Goal: Task Accomplishment & Management: Manage account settings

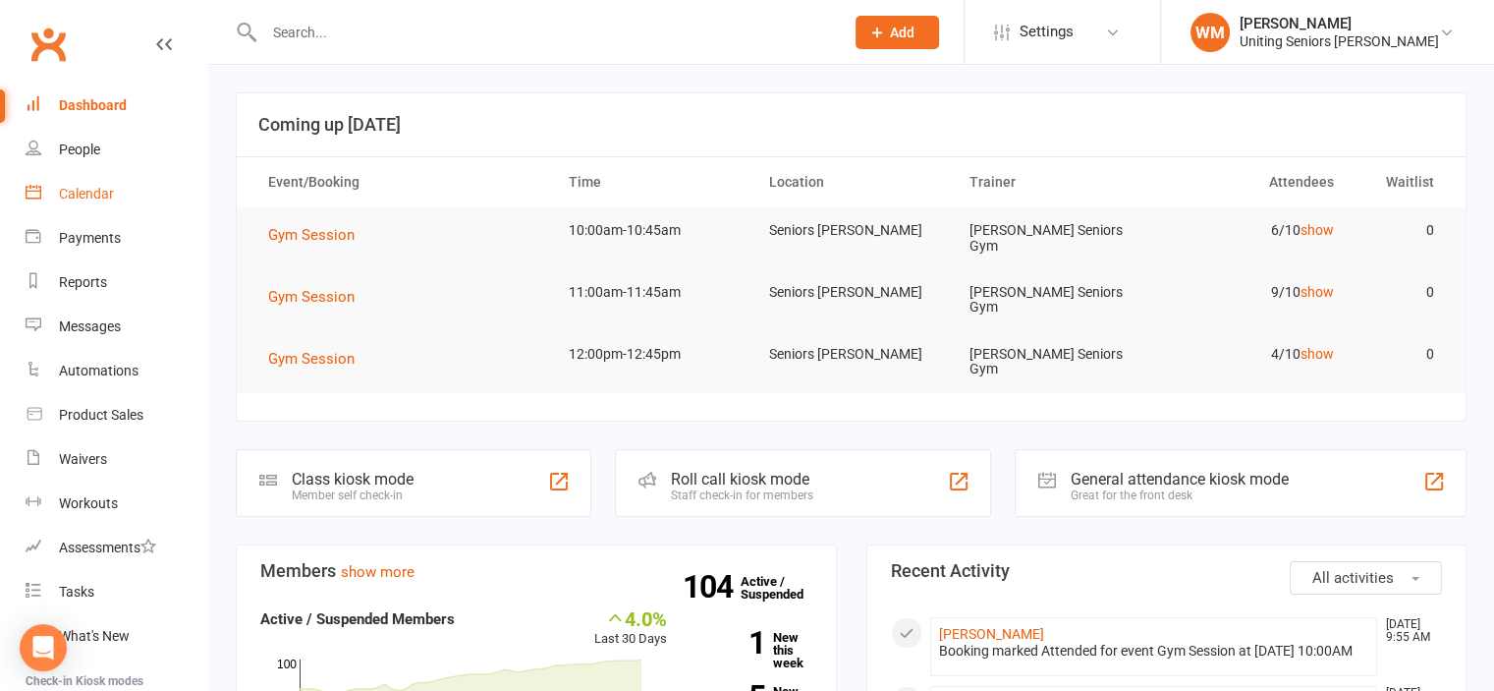
click at [100, 188] on div "Calendar" at bounding box center [86, 194] width 55 height 16
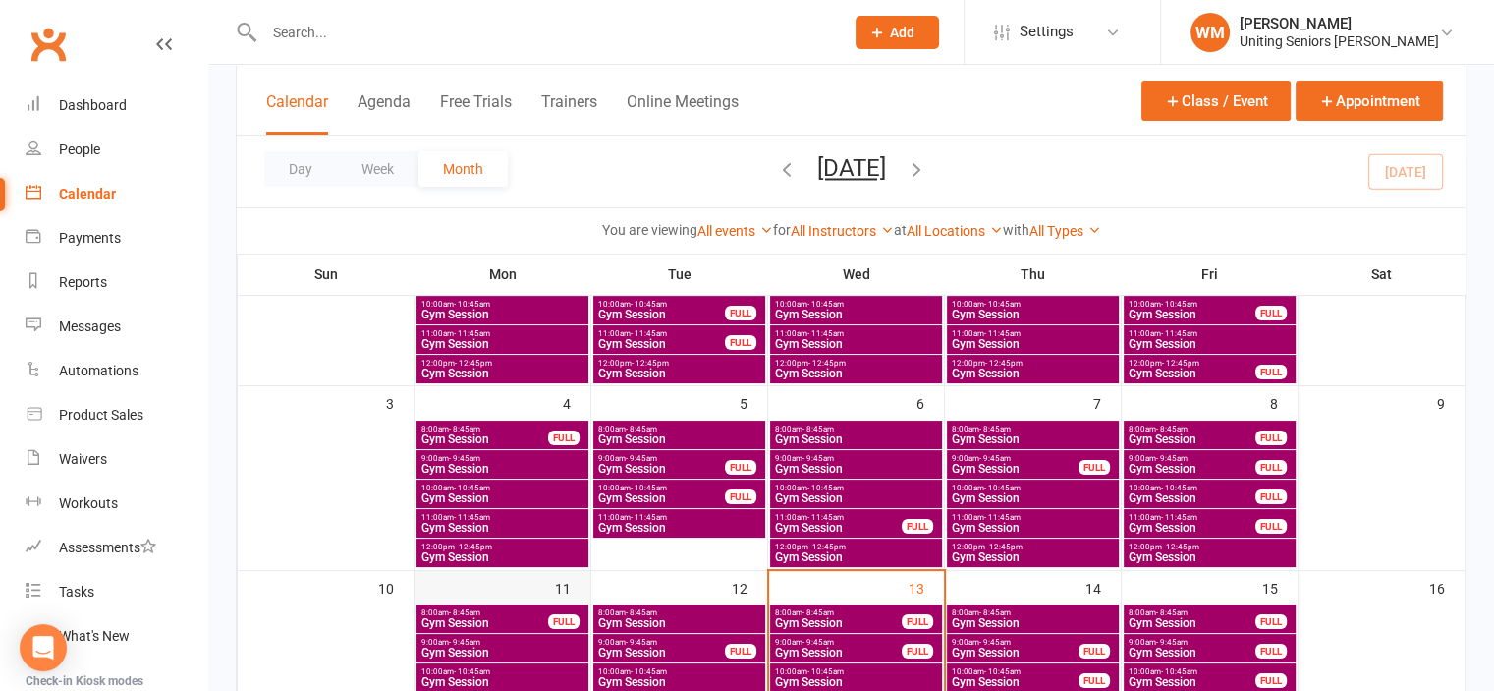
scroll to position [196, 0]
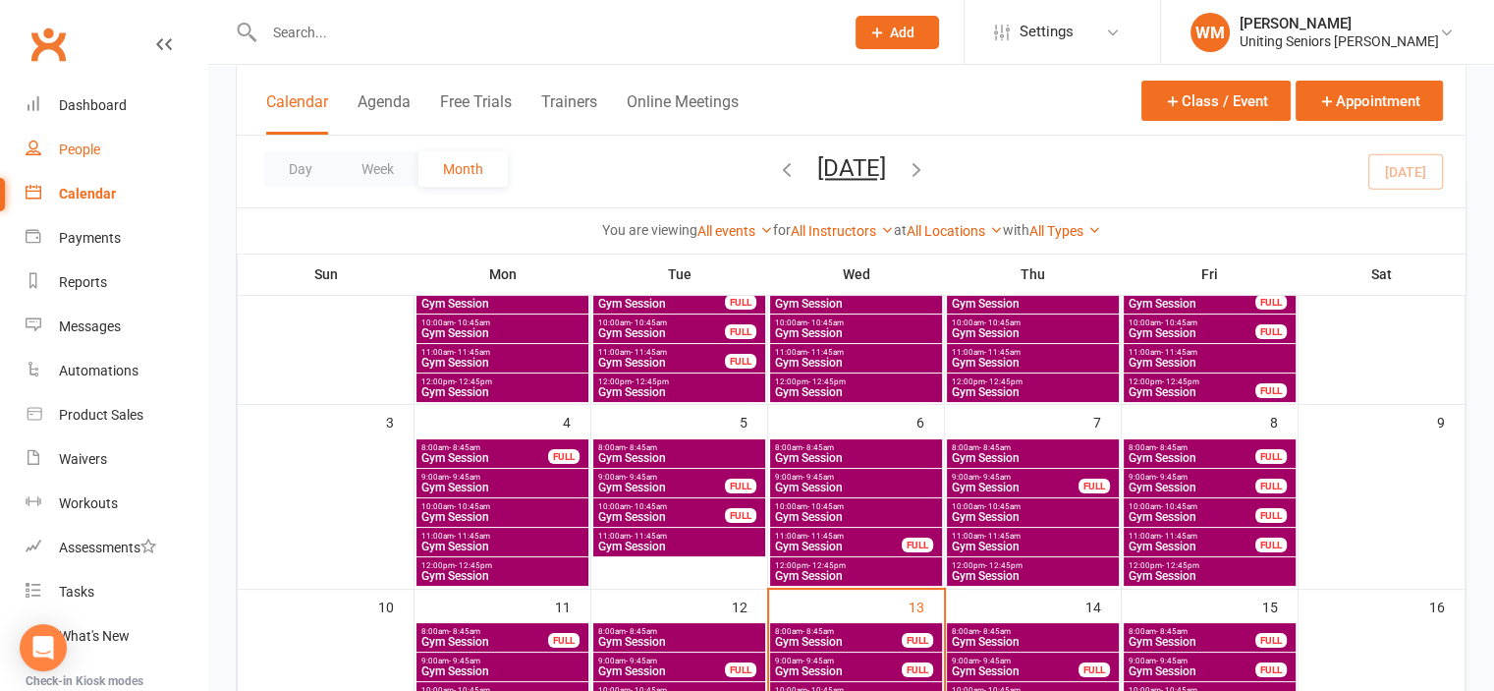
click at [86, 156] on div "People" at bounding box center [79, 149] width 41 height 16
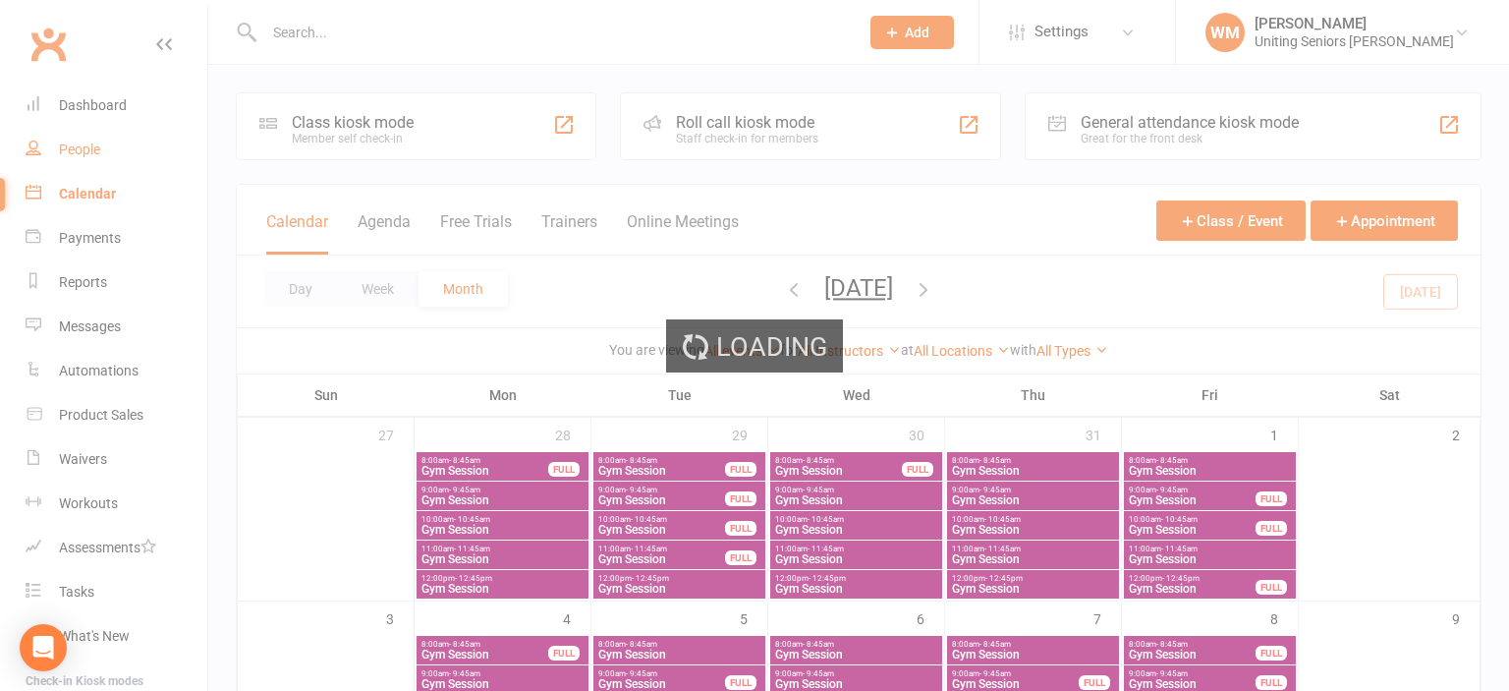
select select "100"
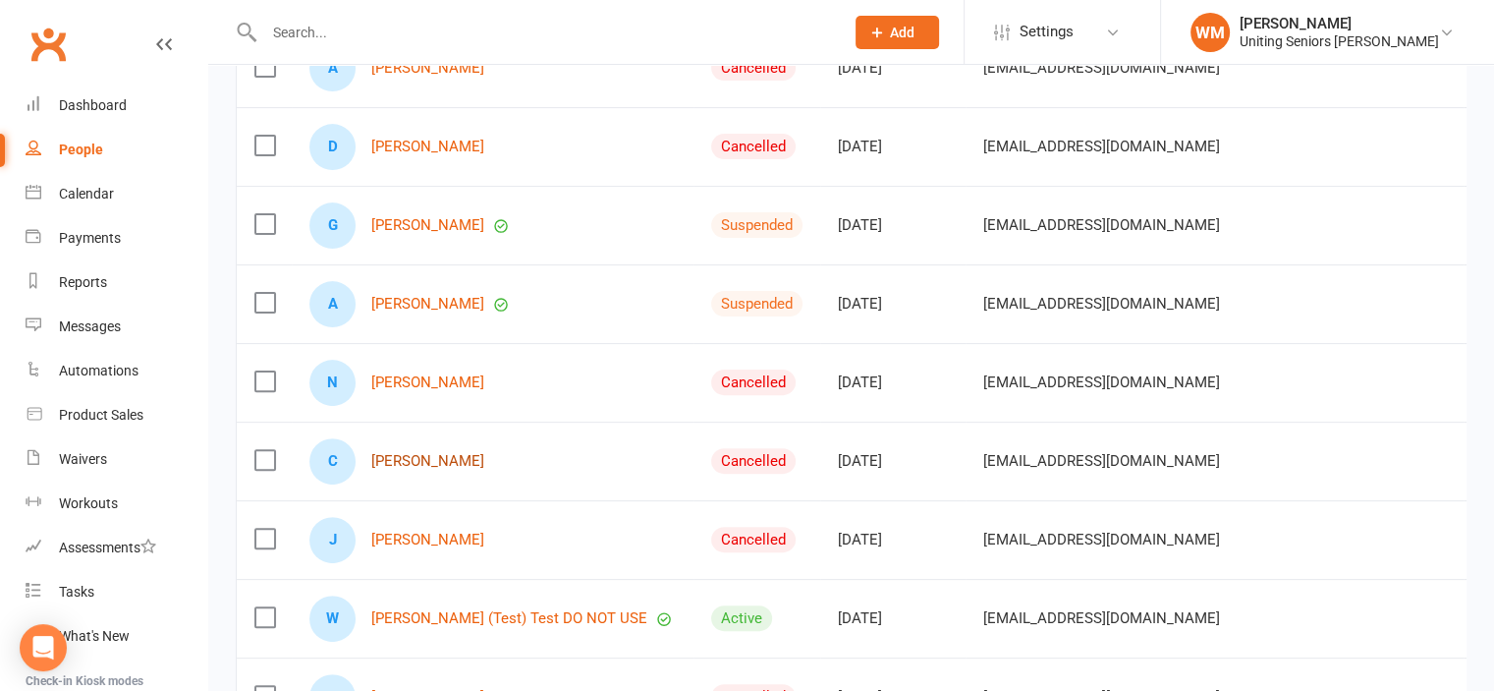
scroll to position [589, 0]
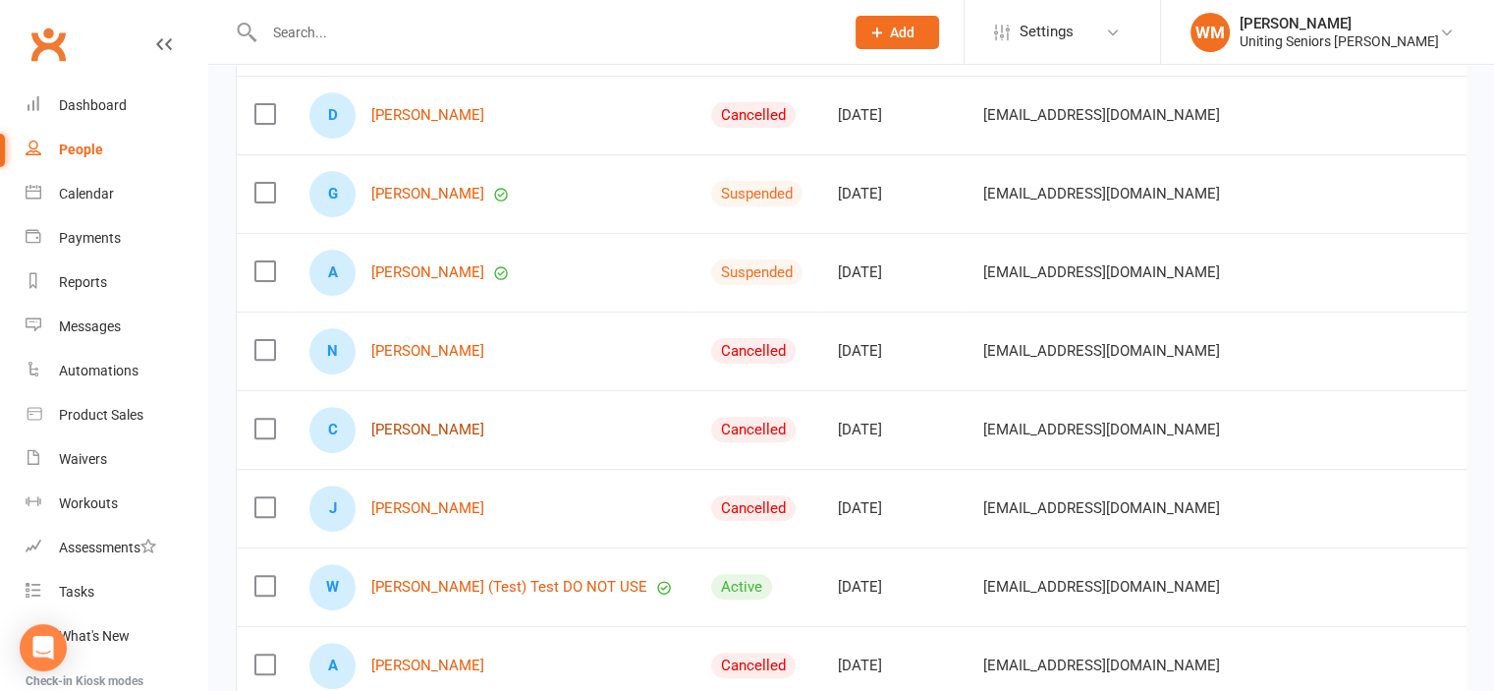
click at [452, 428] on link "[PERSON_NAME]" at bounding box center [427, 429] width 113 height 17
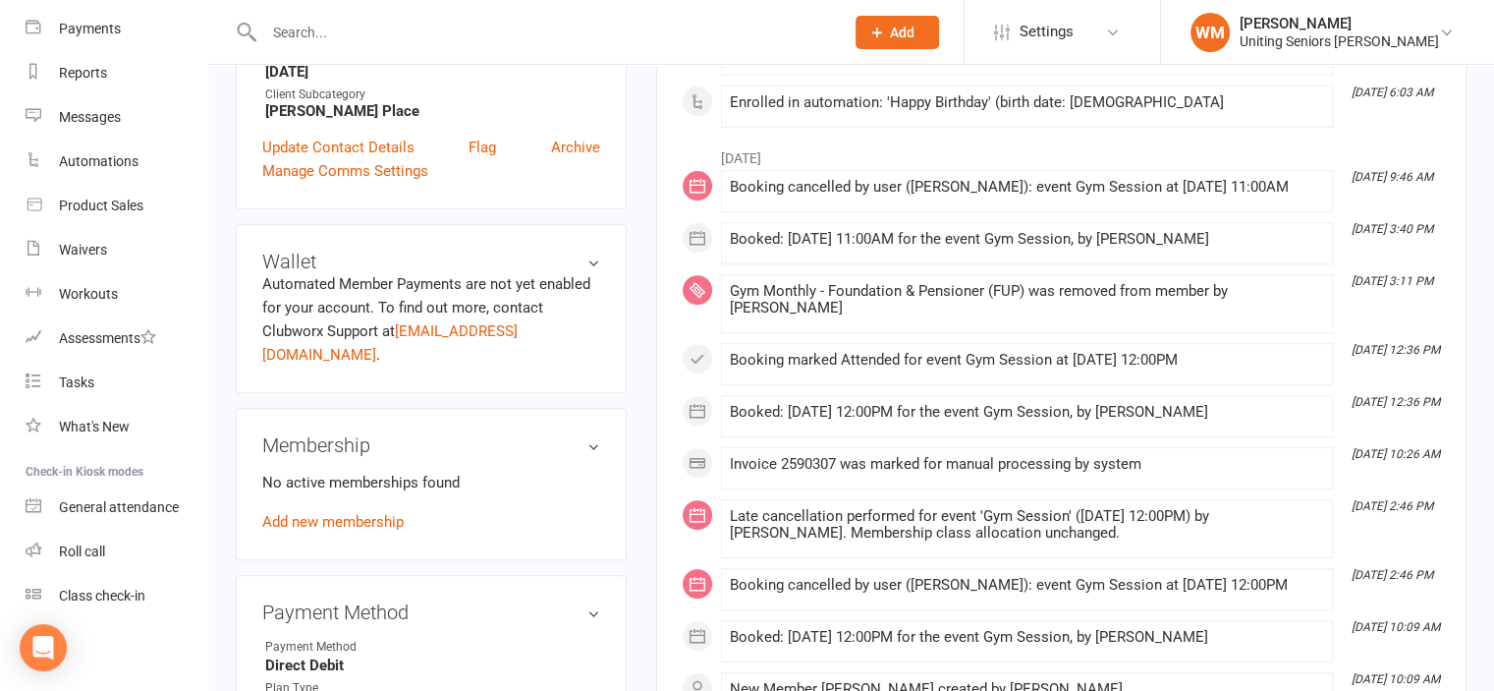
scroll to position [497, 0]
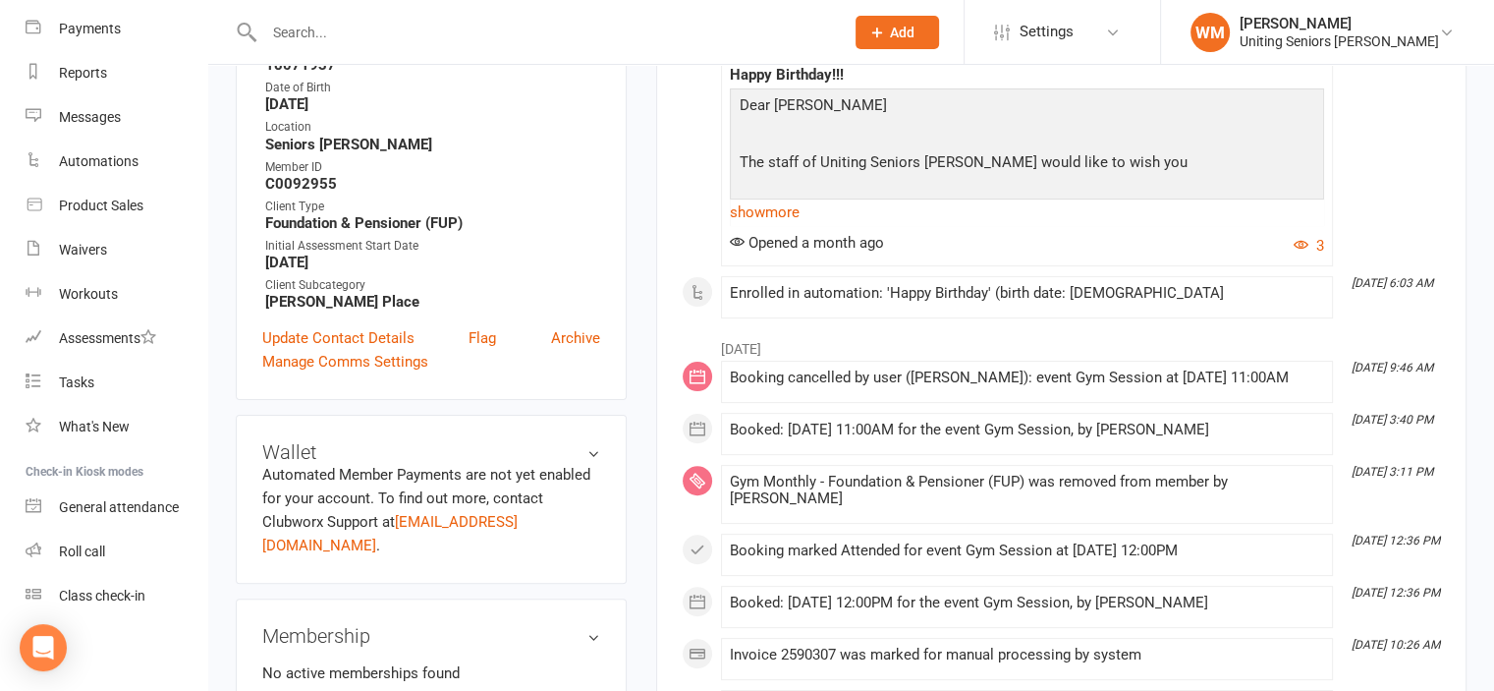
click at [570, 339] on link "Archive" at bounding box center [575, 338] width 49 height 24
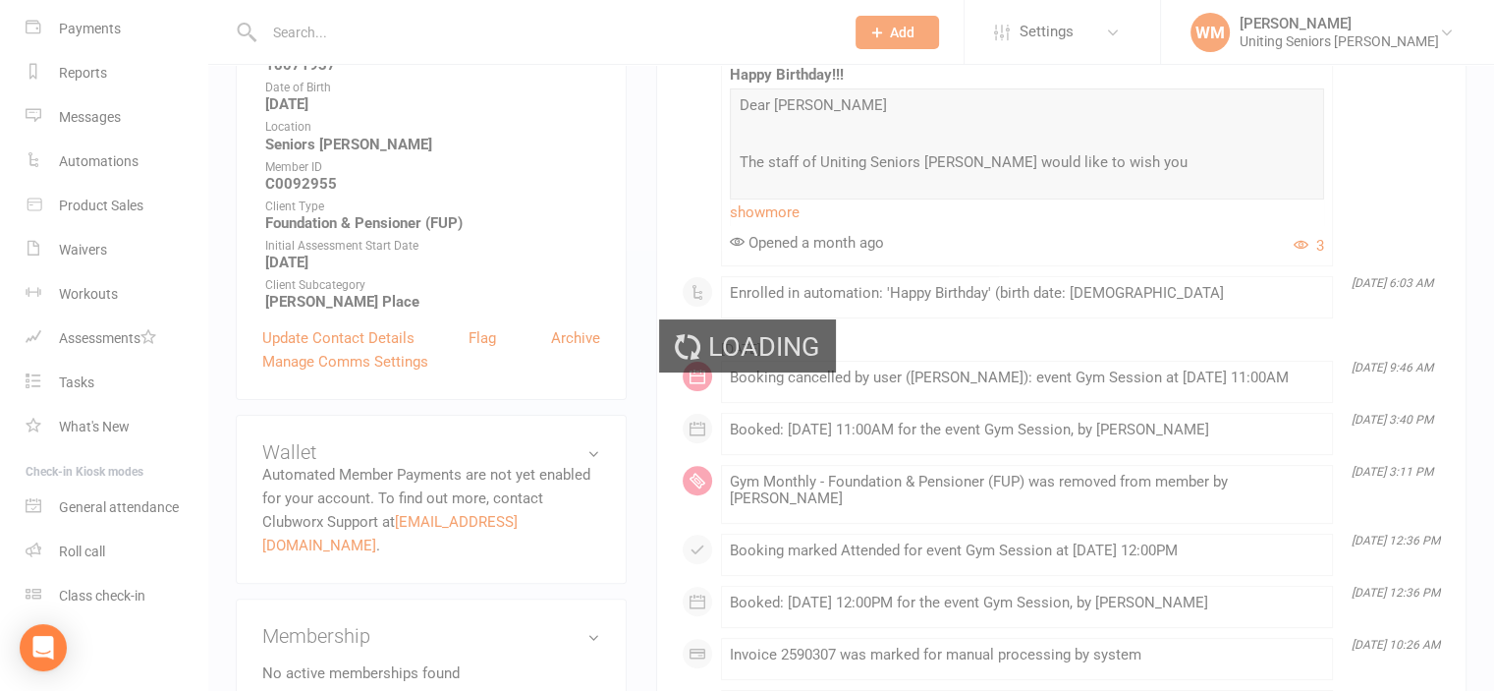
select select "100"
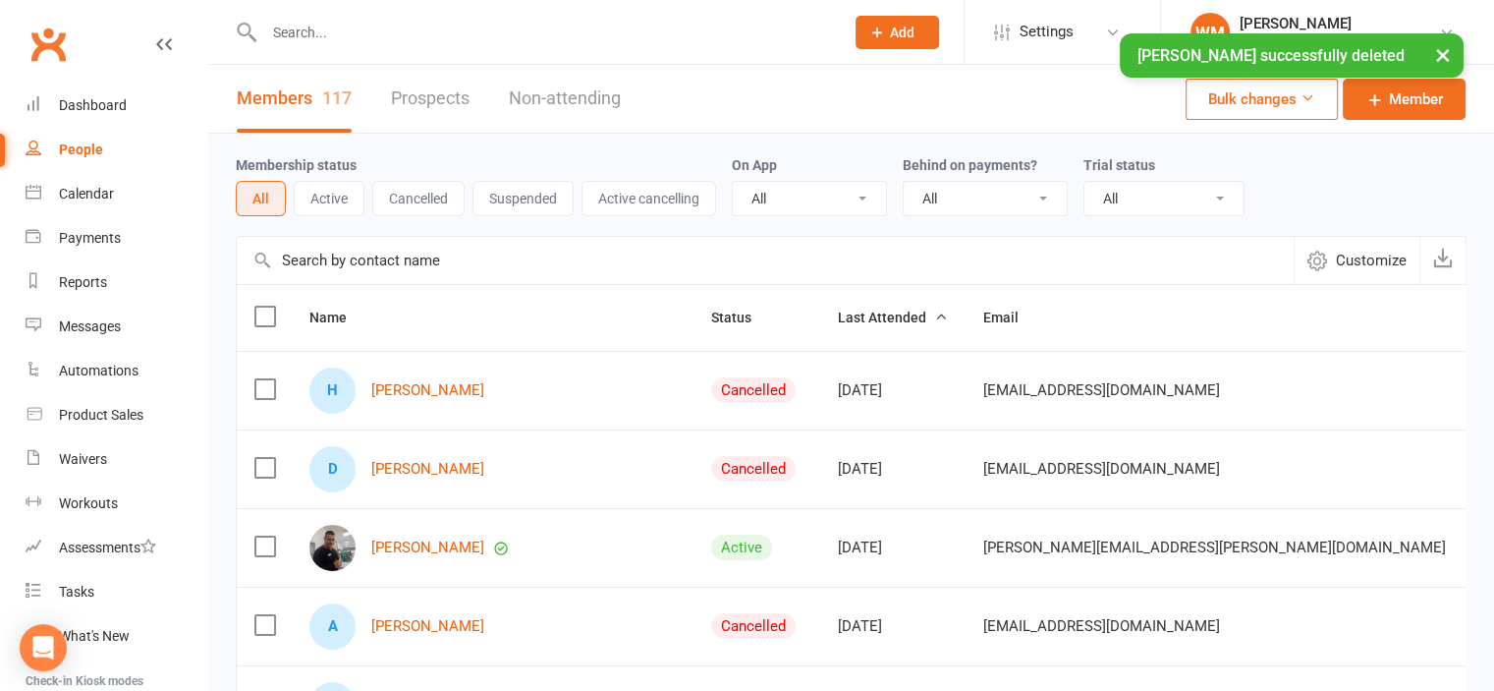
click at [88, 141] on div "People" at bounding box center [81, 149] width 44 height 16
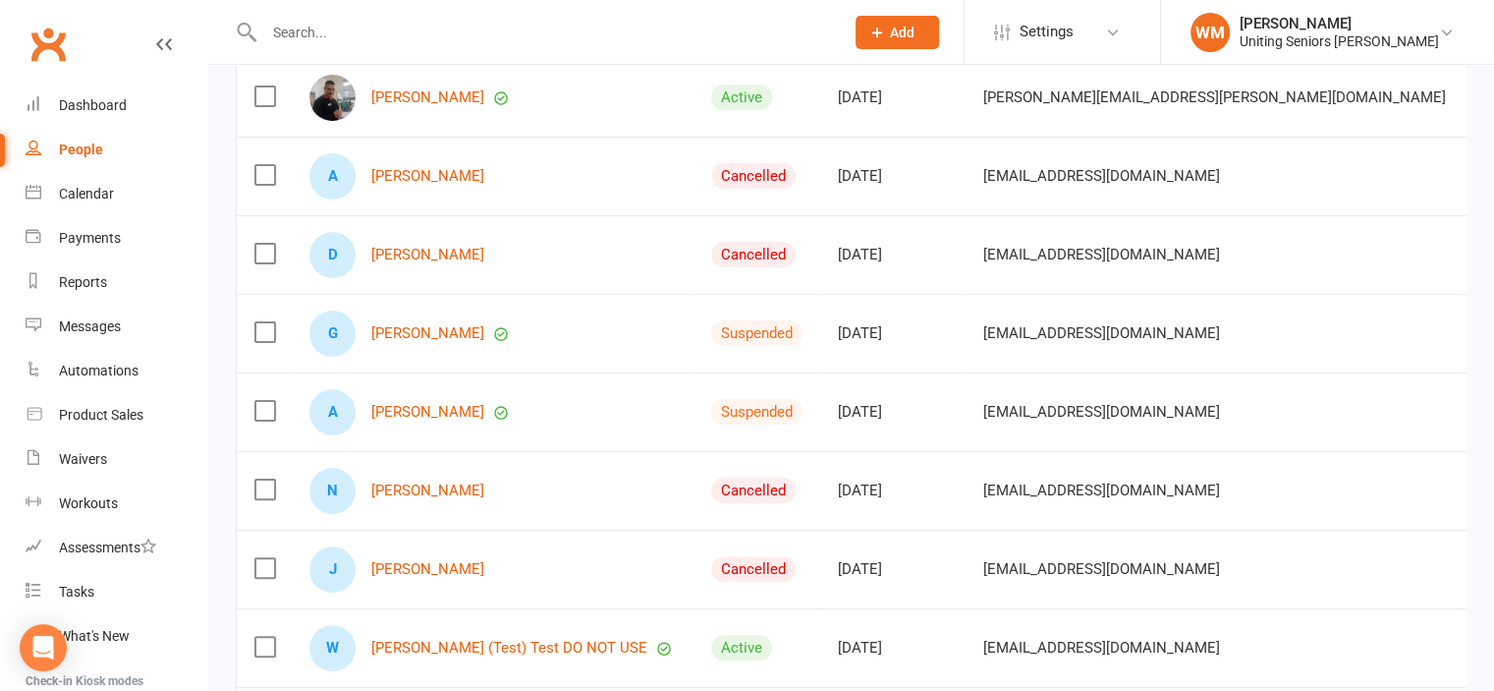
scroll to position [688, 0]
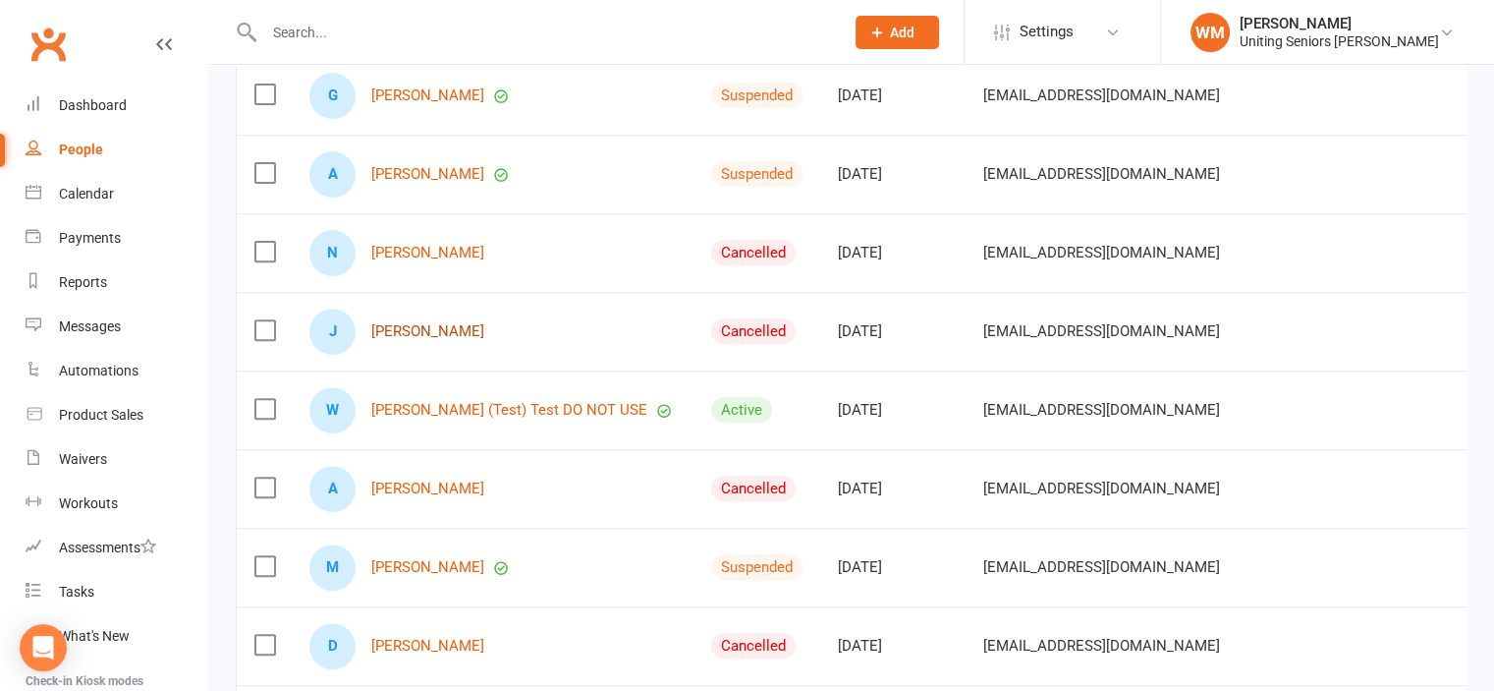
click at [416, 329] on link "[PERSON_NAME]" at bounding box center [427, 331] width 113 height 17
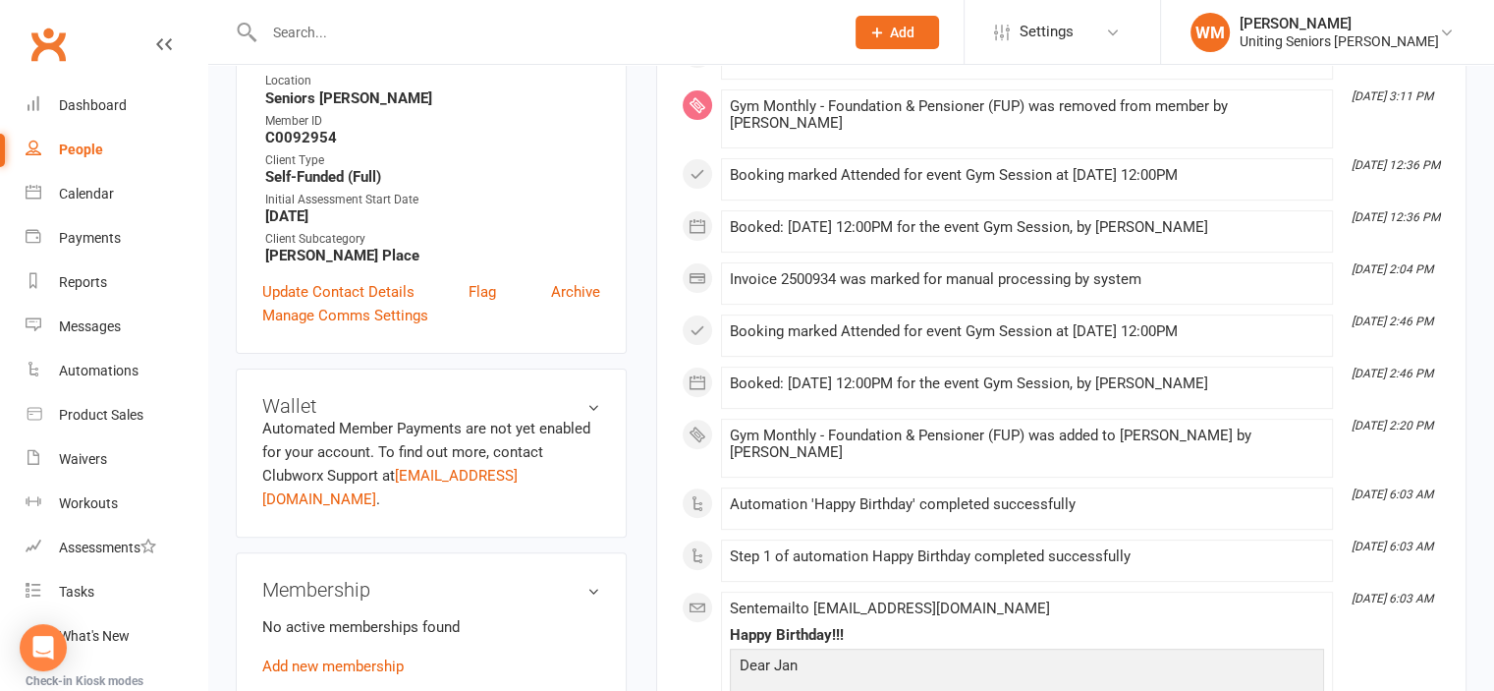
scroll to position [497, 0]
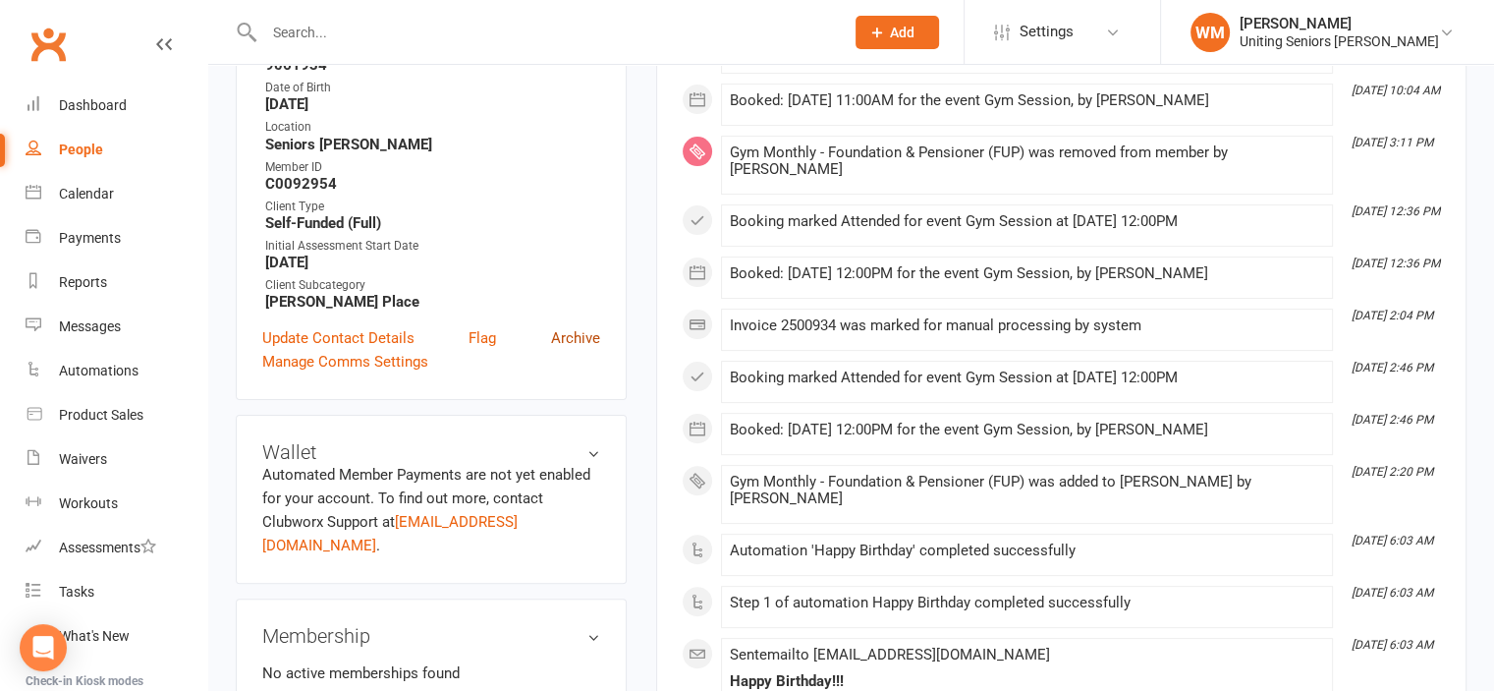
click at [590, 336] on link "Archive" at bounding box center [575, 338] width 49 height 24
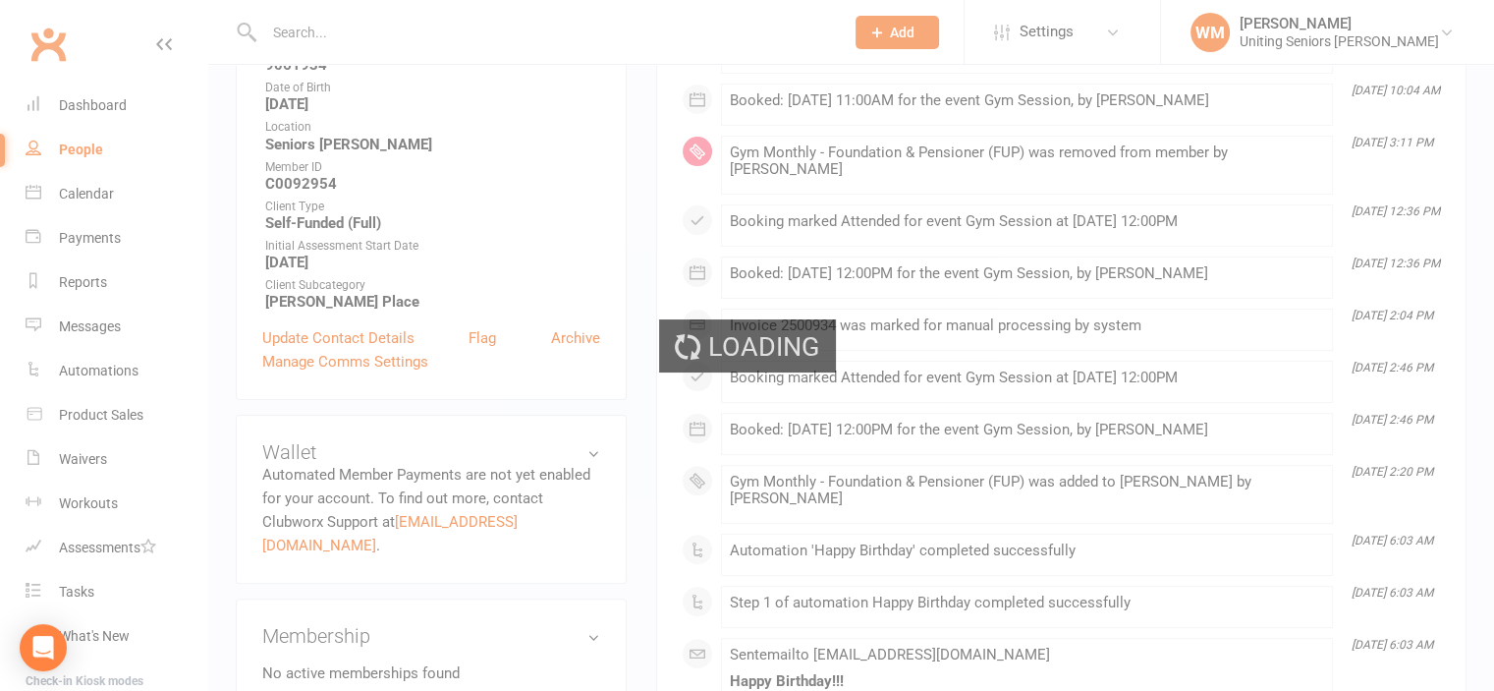
select select "100"
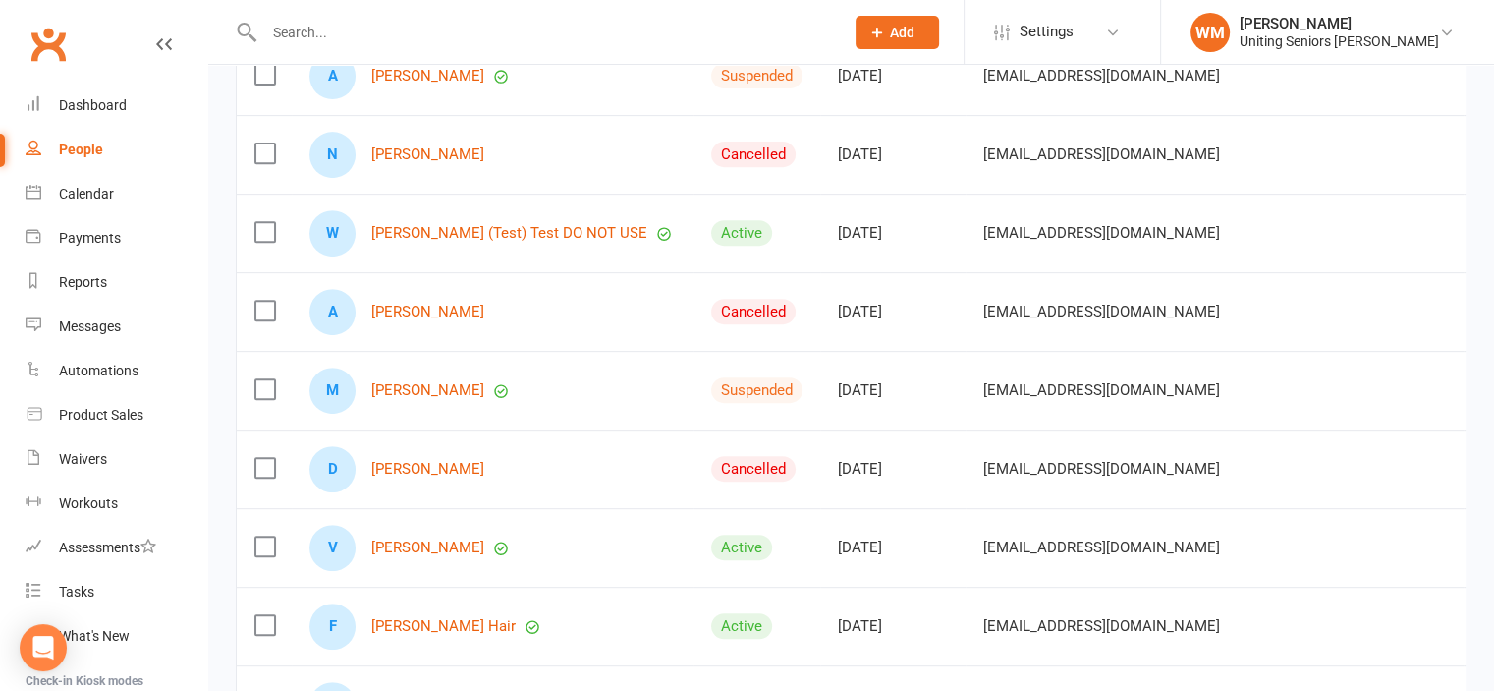
scroll to position [982, 0]
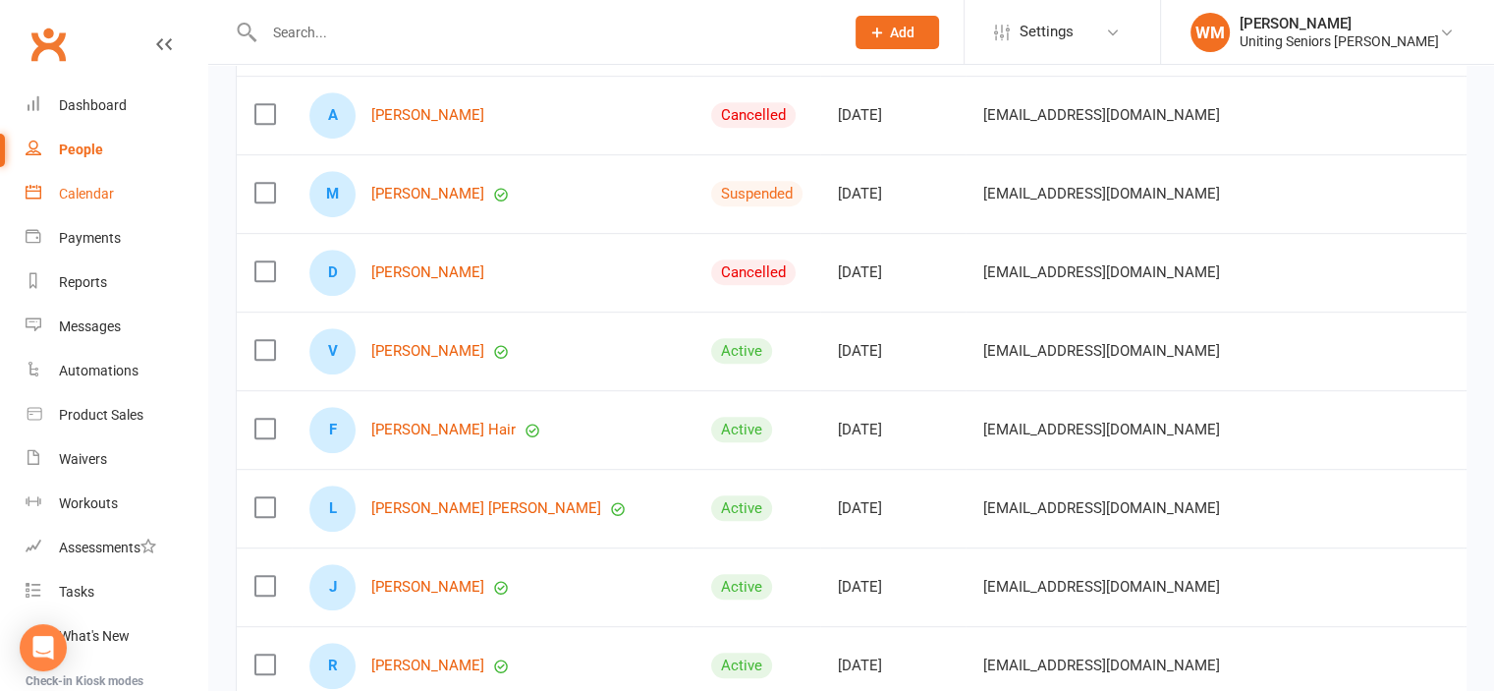
click at [74, 189] on div "Calendar" at bounding box center [86, 194] width 55 height 16
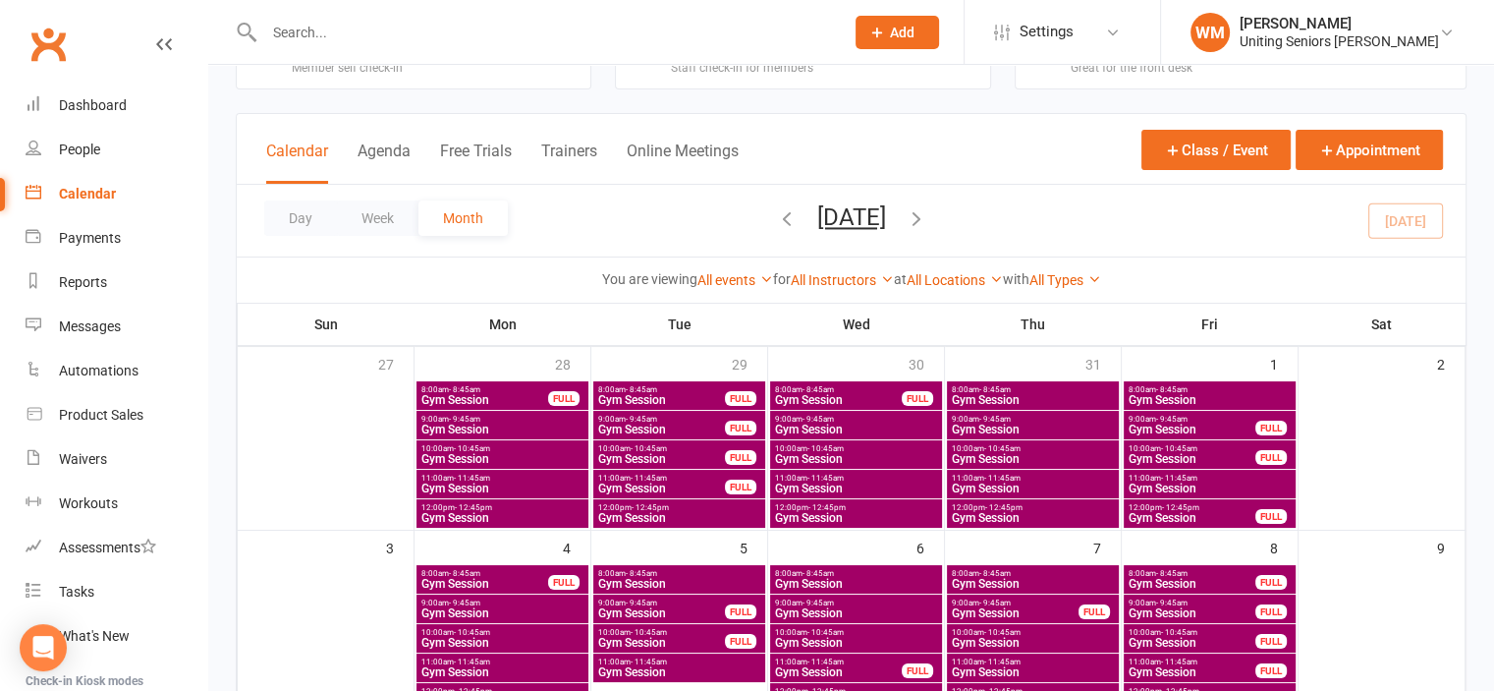
scroll to position [295, 0]
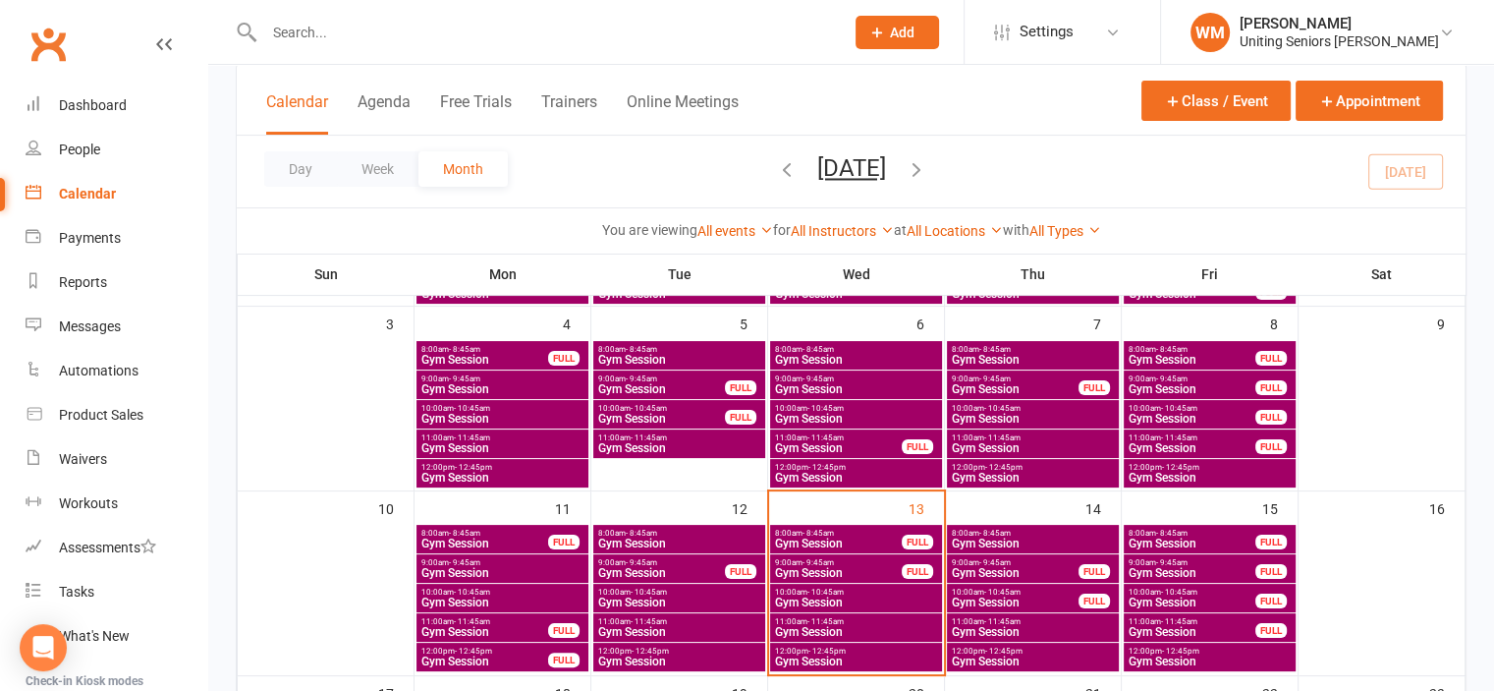
click at [671, 626] on span "Gym Session" at bounding box center [679, 632] width 164 height 12
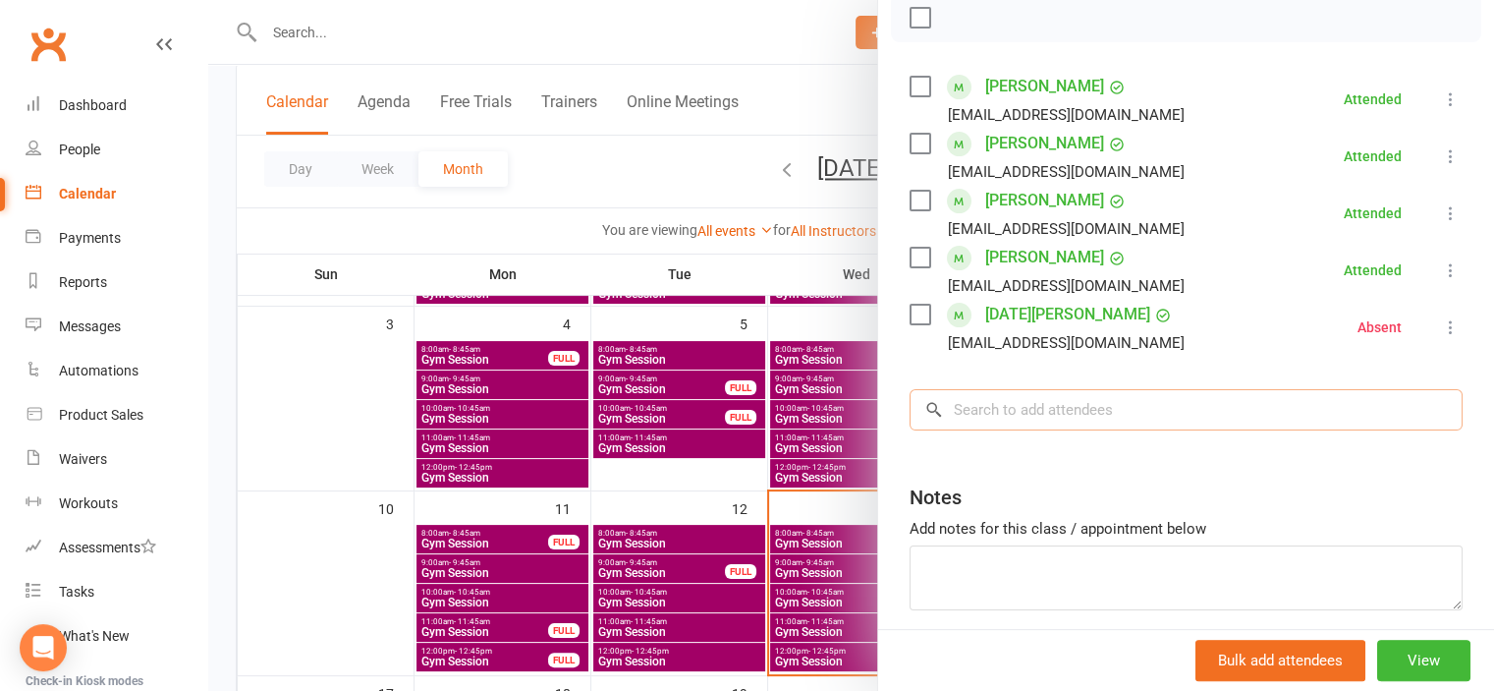
click at [1137, 412] on input "search" at bounding box center [1186, 409] width 553 height 41
drag, startPoint x: 989, startPoint y: 415, endPoint x: 790, endPoint y: 421, distance: 199.6
click at [807, 0] on div "Gym Session Class kiosk mode Roll call 11:00 AM - 11:45 AM, [DATE] with [PERSON…" at bounding box center [851, 0] width 1286 height 0
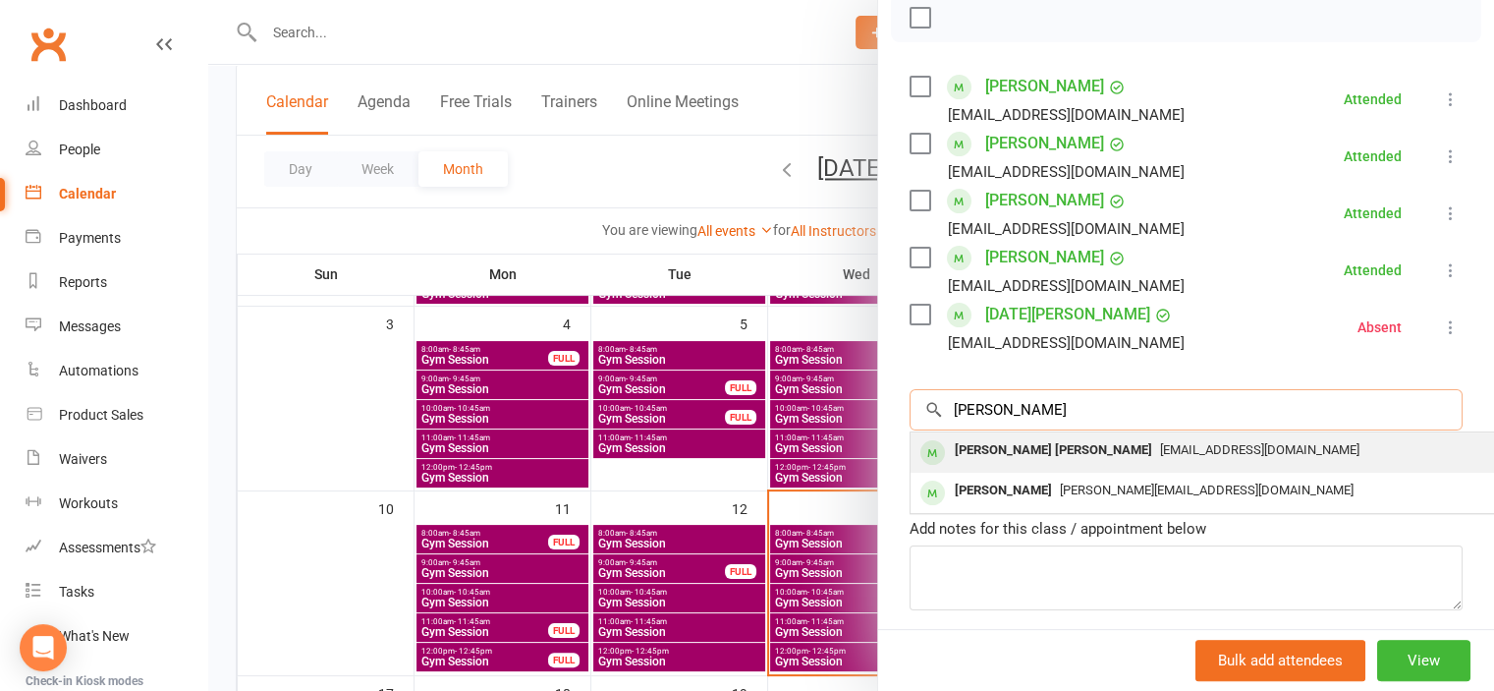
type input "[PERSON_NAME]"
click at [986, 445] on div "[PERSON_NAME] [PERSON_NAME]" at bounding box center [1053, 450] width 213 height 28
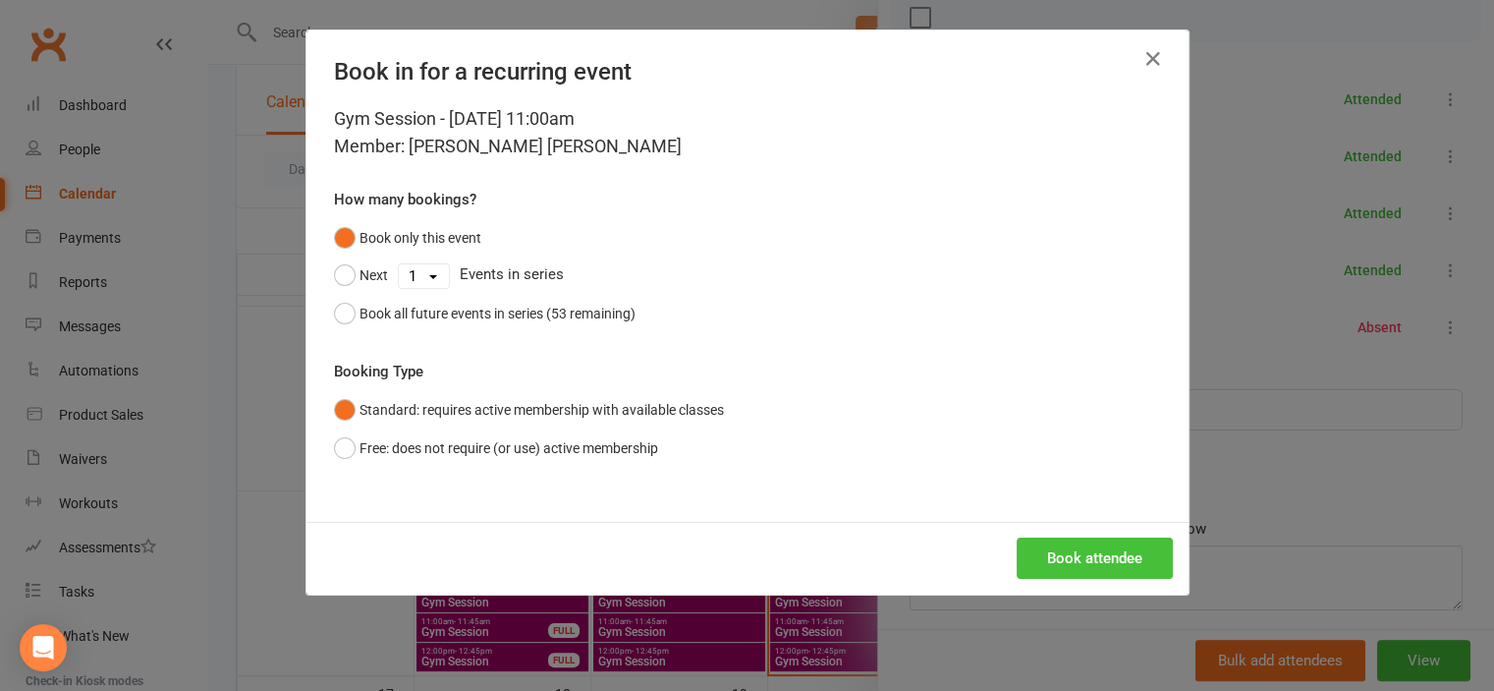
click at [1063, 551] on button "Book attendee" at bounding box center [1095, 557] width 156 height 41
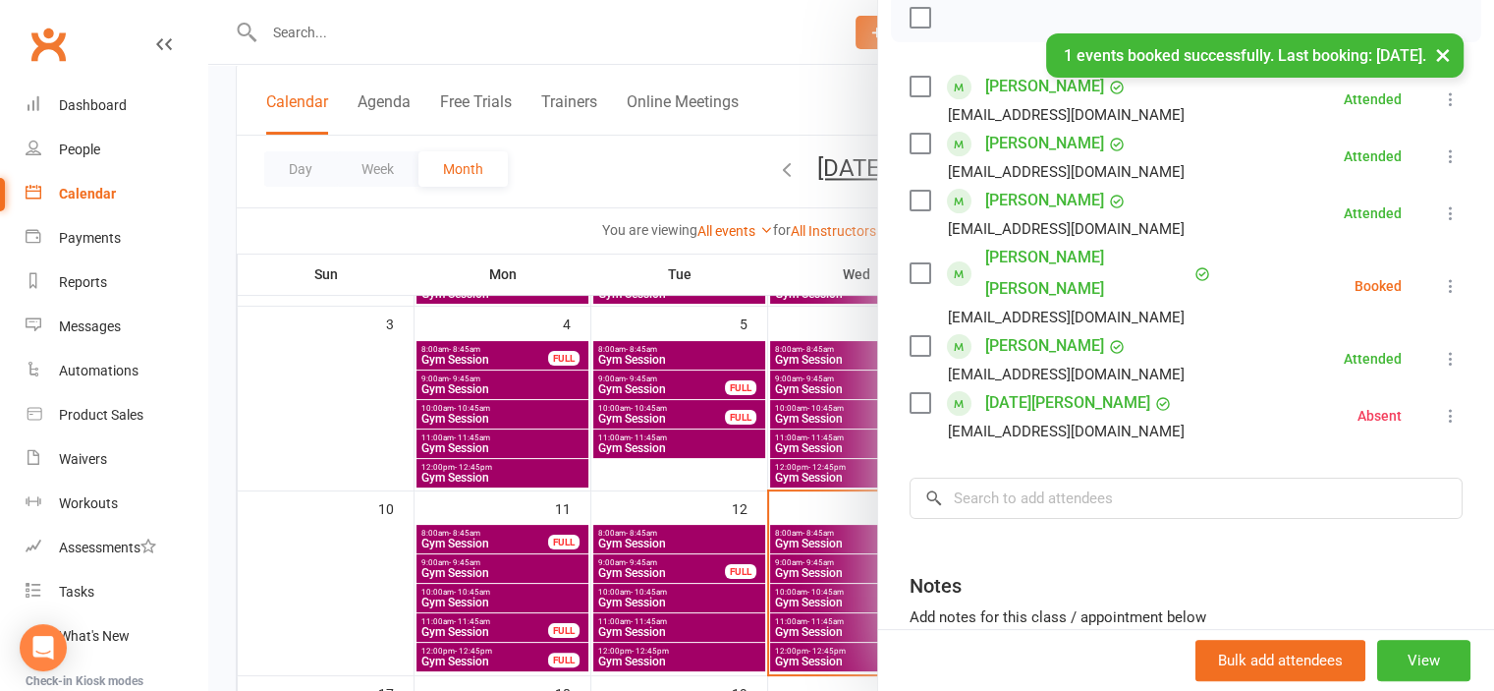
click at [1439, 274] on button at bounding box center [1451, 286] width 24 height 24
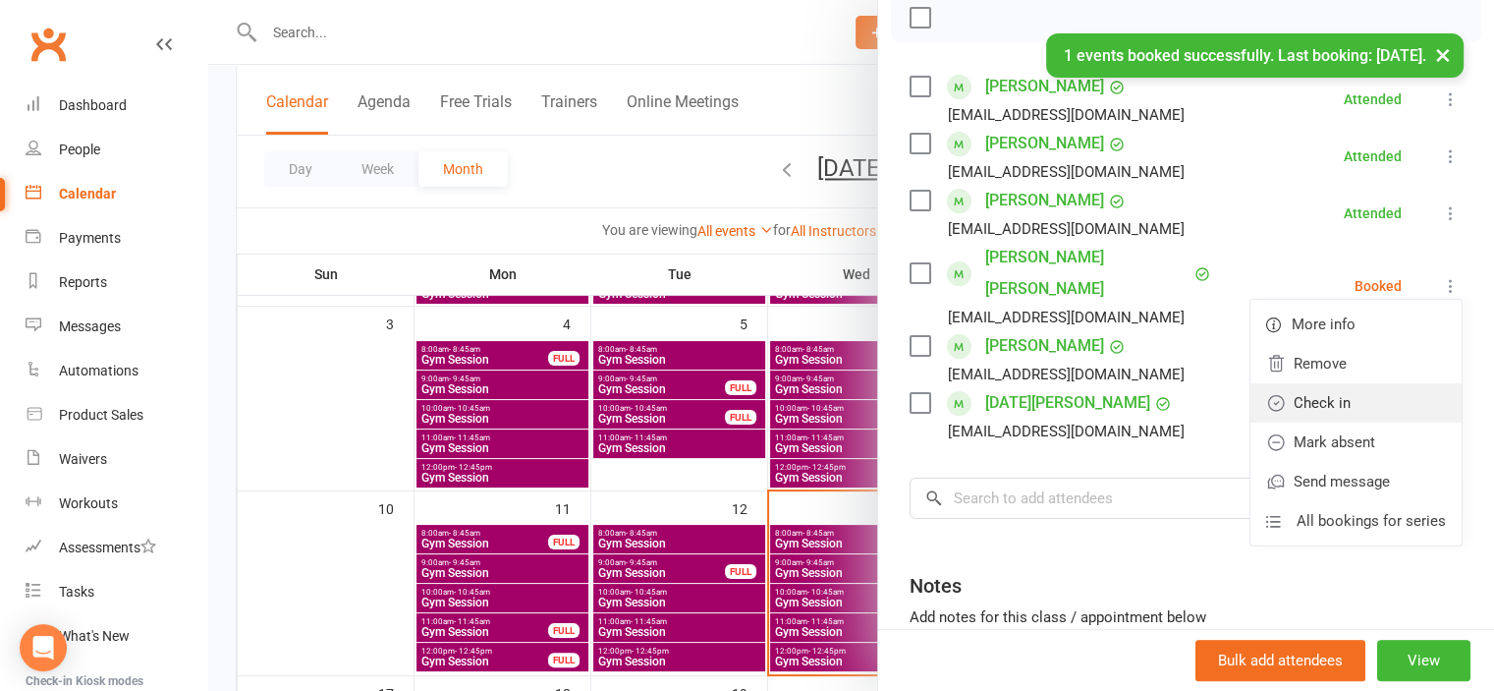
click at [1332, 389] on link "Check in" at bounding box center [1356, 402] width 211 height 39
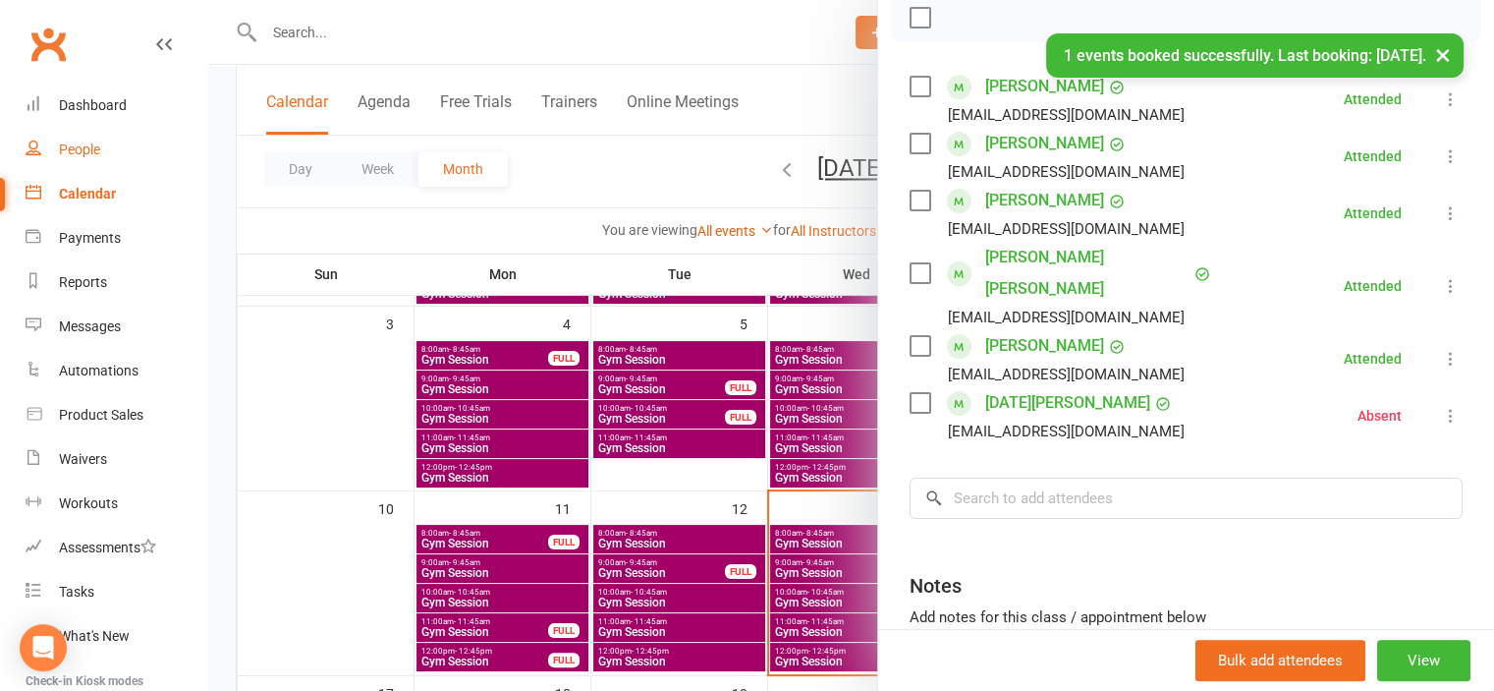
click at [78, 139] on link "People" at bounding box center [117, 150] width 182 height 44
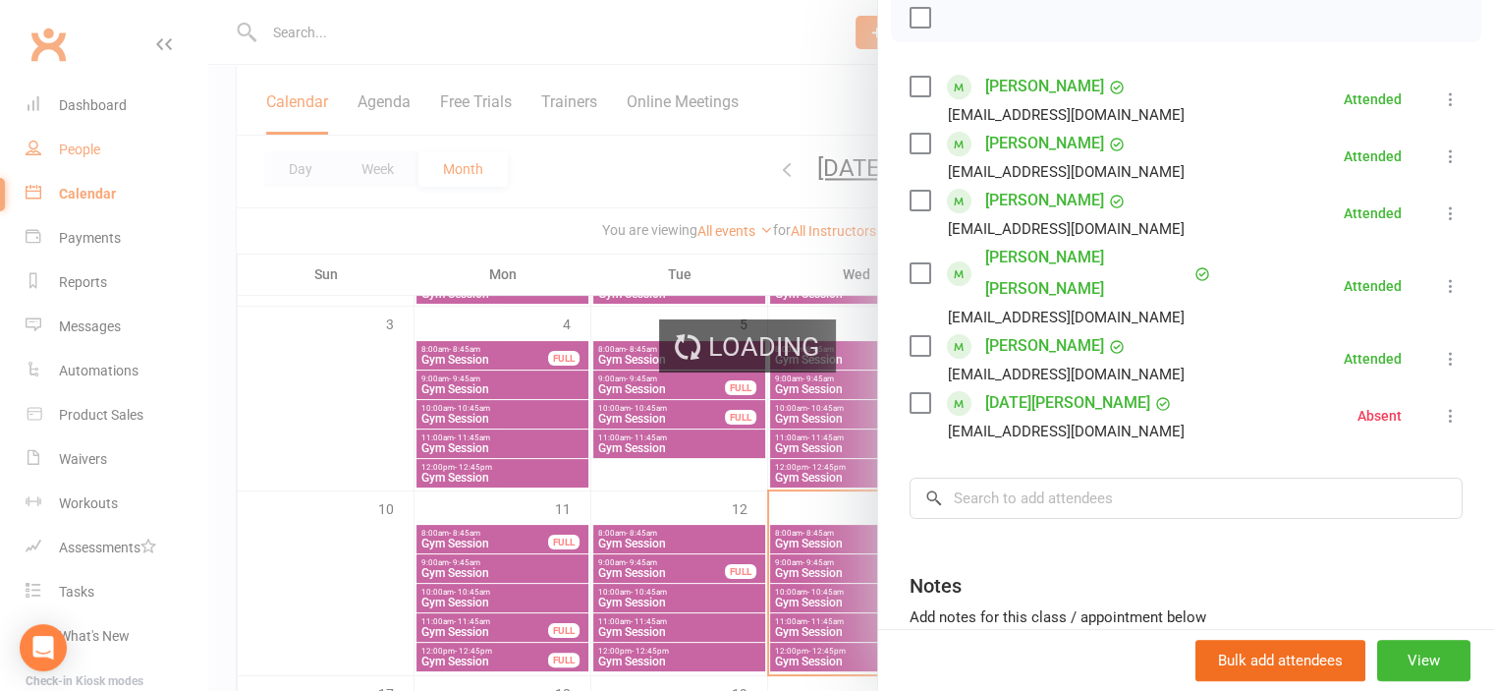
select select "100"
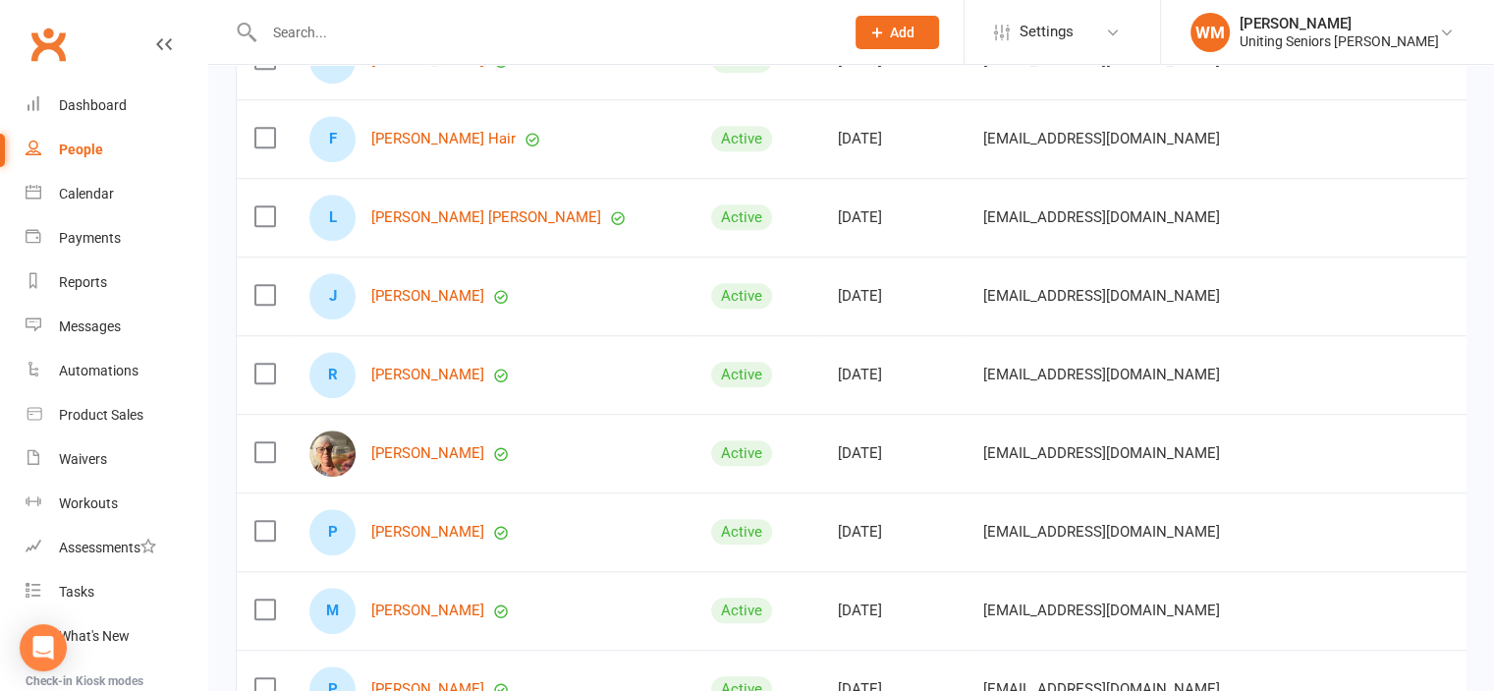
scroll to position [1277, 0]
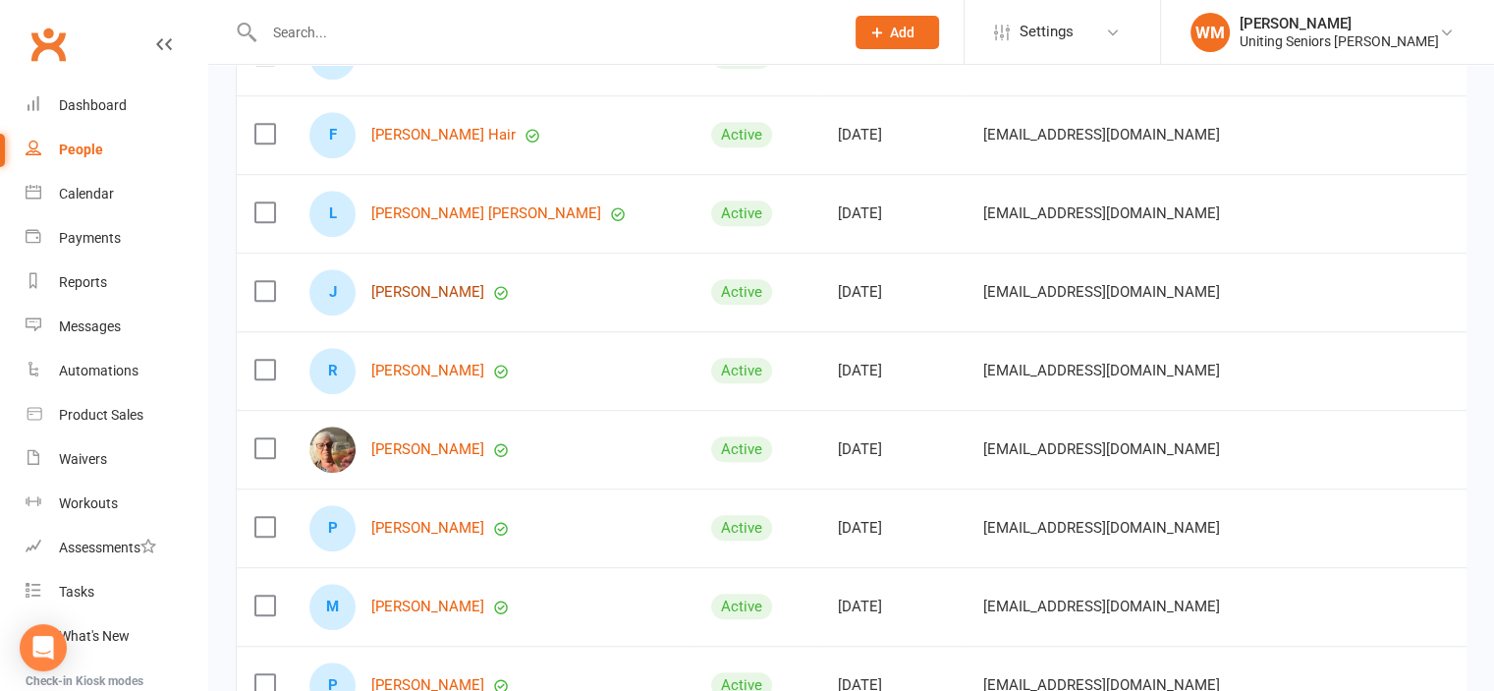
click at [444, 290] on link "[PERSON_NAME]" at bounding box center [427, 292] width 113 height 17
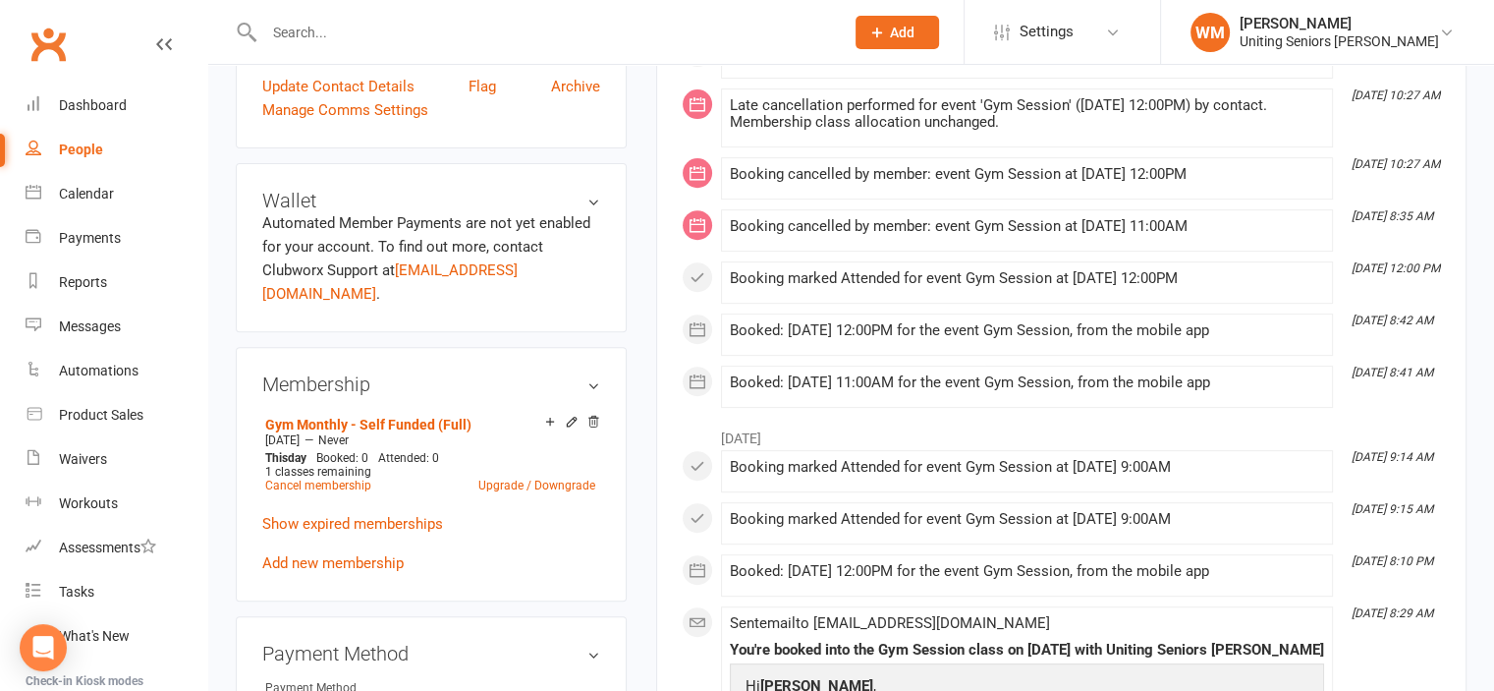
scroll to position [786, 0]
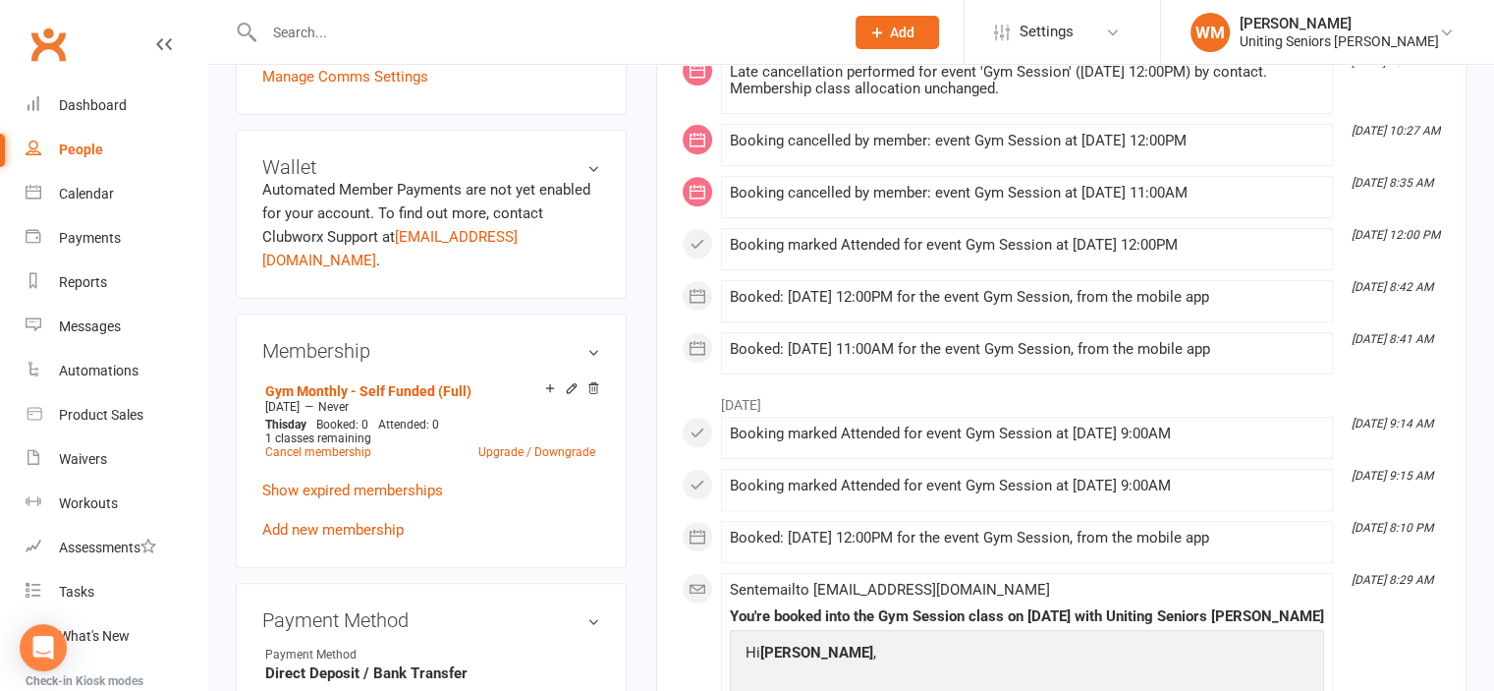
click at [973, 373] on ul "This Month [DATE] 10:52 AM Booked: [DATE] 9:00AM for the event Gym Session, fro…" at bounding box center [1061, 386] width 759 height 1559
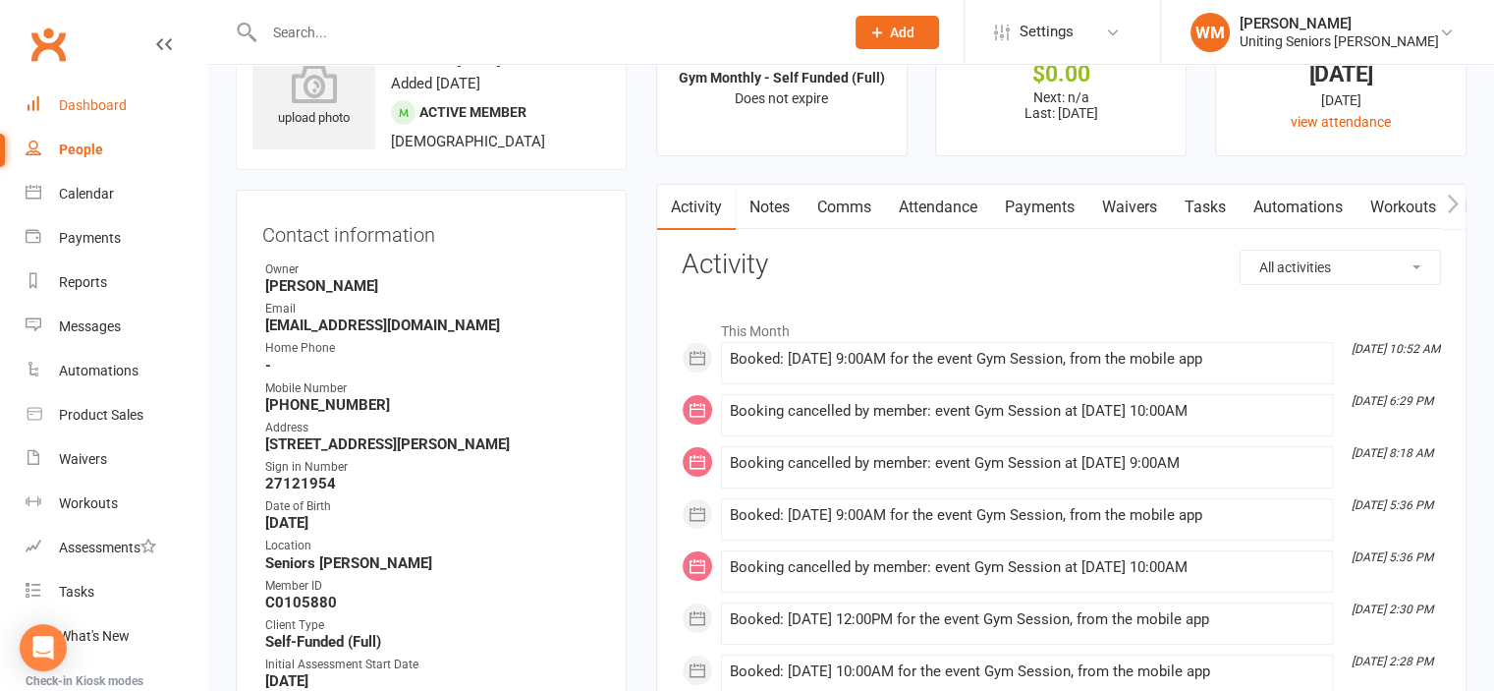
scroll to position [0, 0]
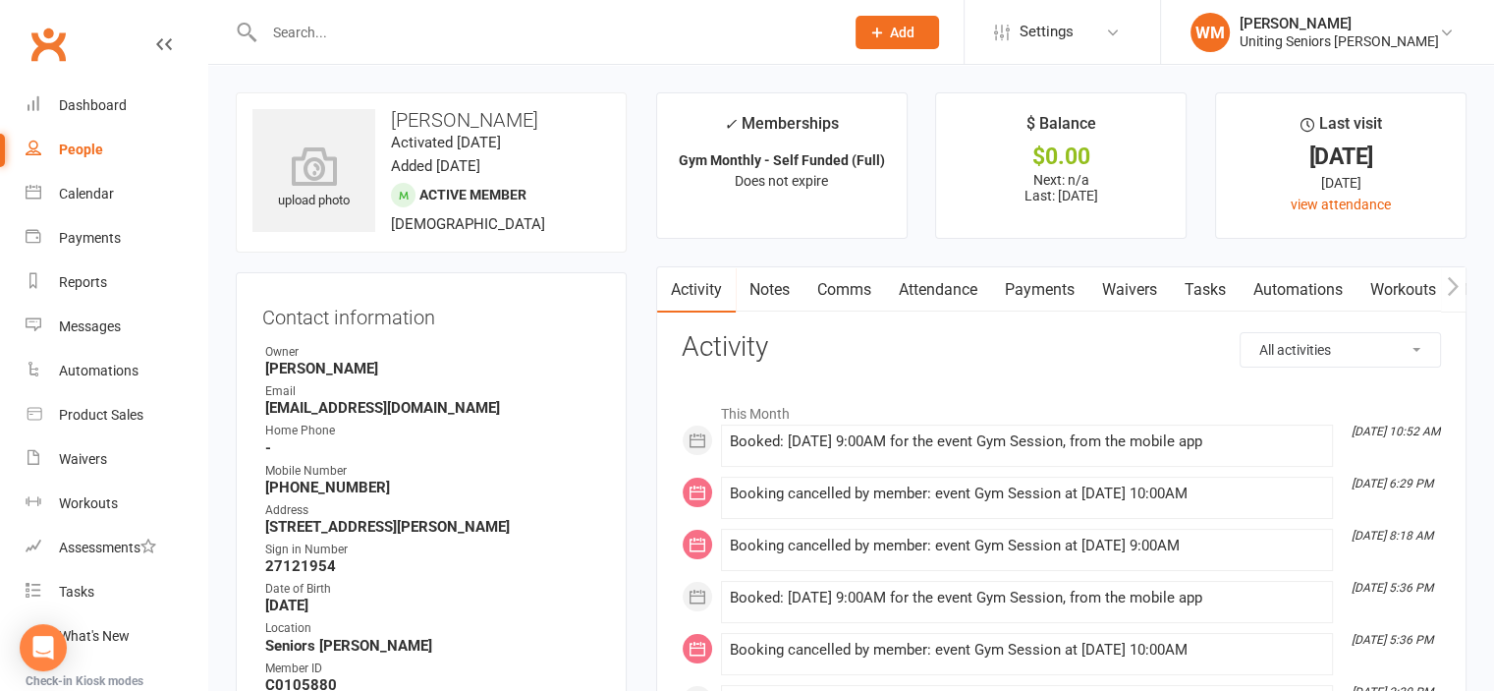
click at [90, 148] on div "People" at bounding box center [81, 149] width 44 height 16
select select "100"
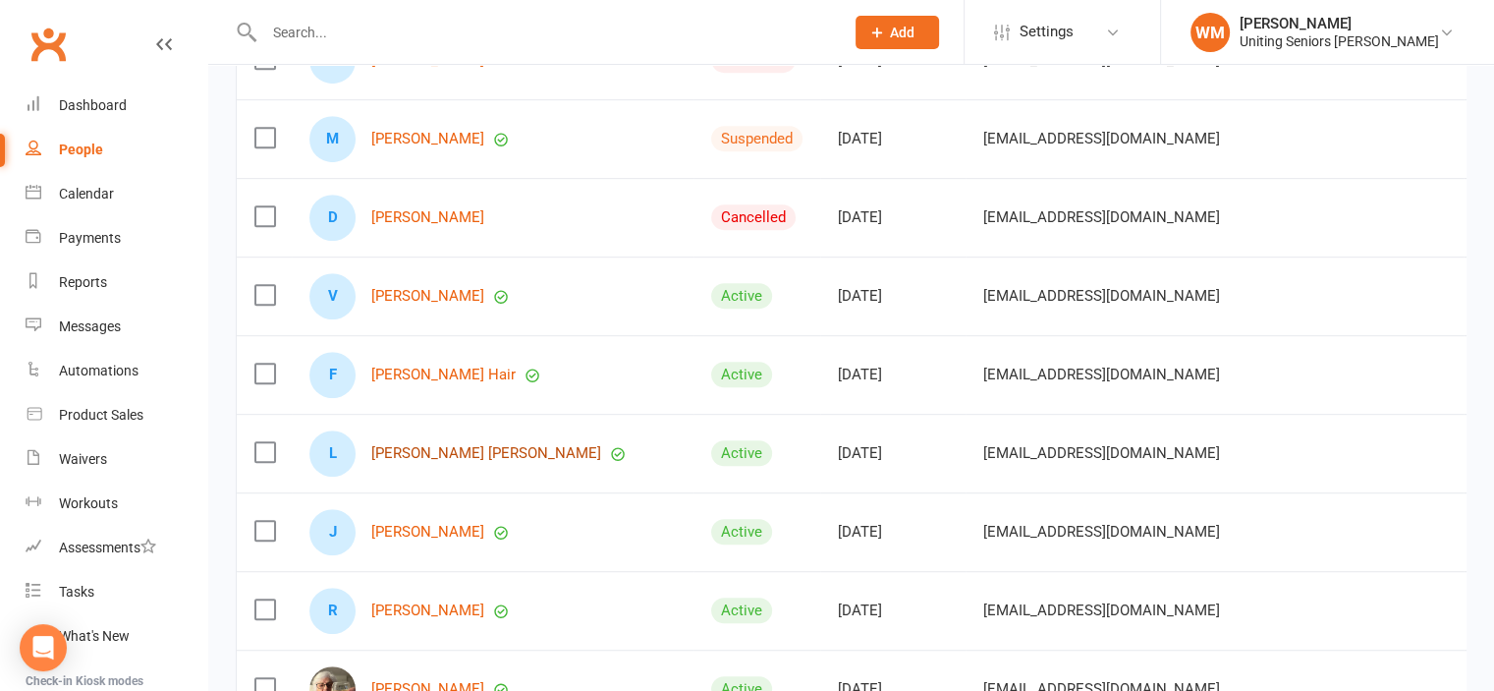
scroll to position [1081, 0]
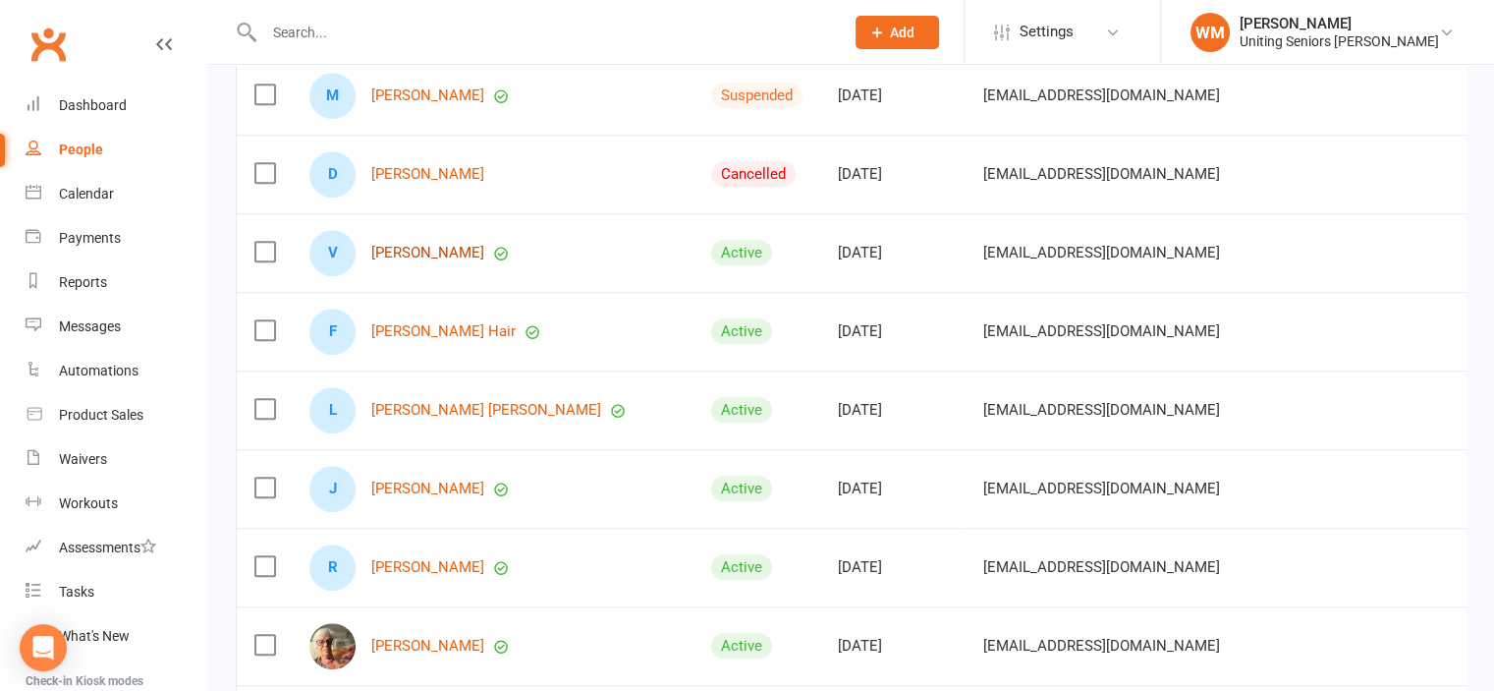
click at [447, 251] on link "[PERSON_NAME]" at bounding box center [427, 253] width 113 height 17
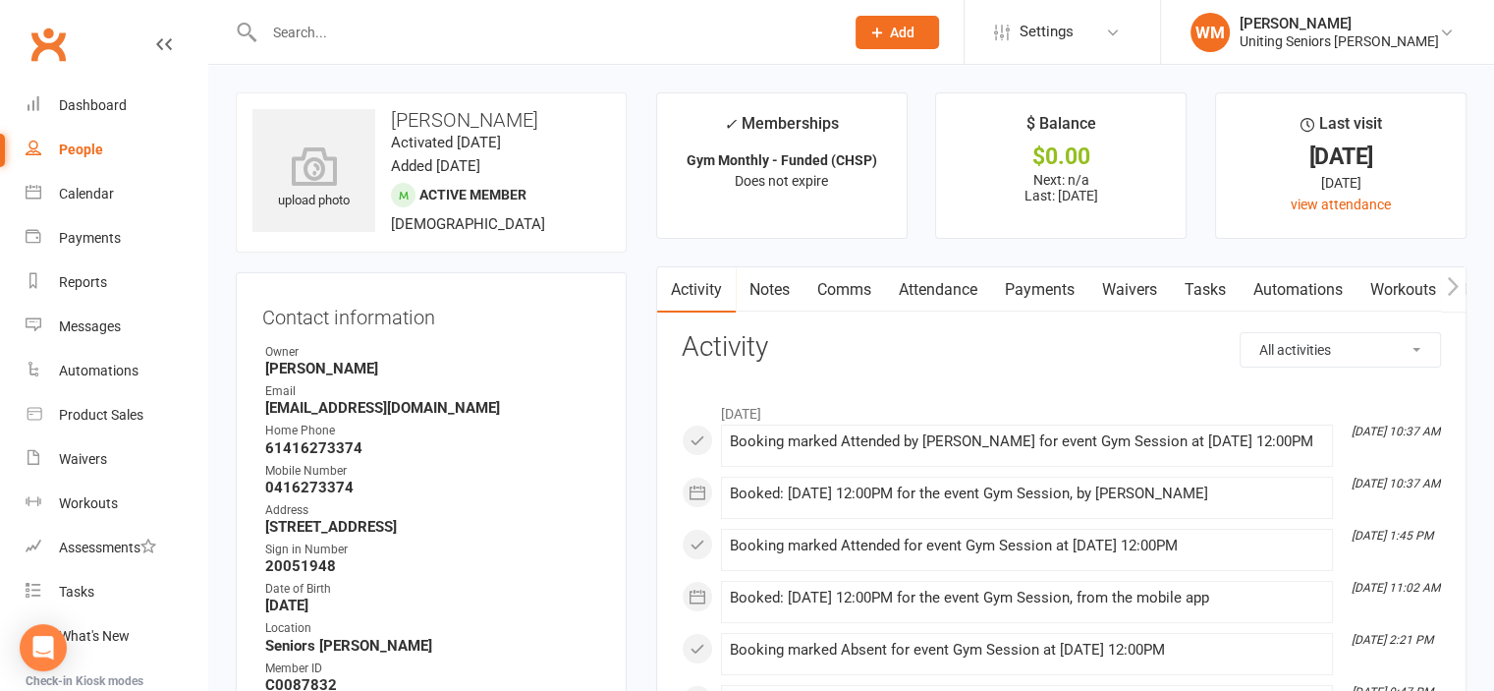
scroll to position [98, 0]
